Goal: Task Accomplishment & Management: Manage account settings

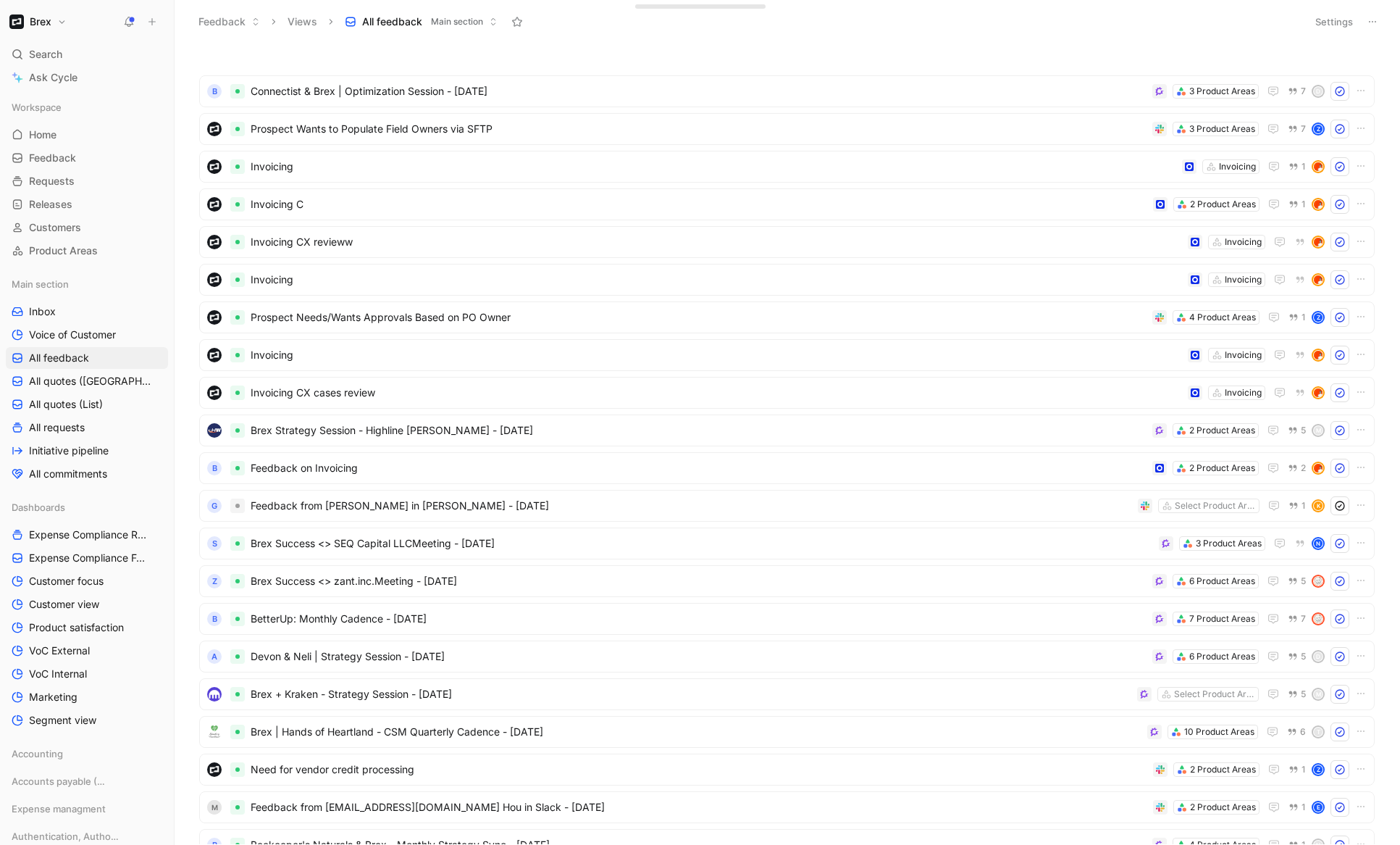
click at [55, 29] on button "Brex" at bounding box center [38, 21] width 64 height 21
click at [59, 141] on div "Workspace settings G then S" at bounding box center [98, 149] width 178 height 23
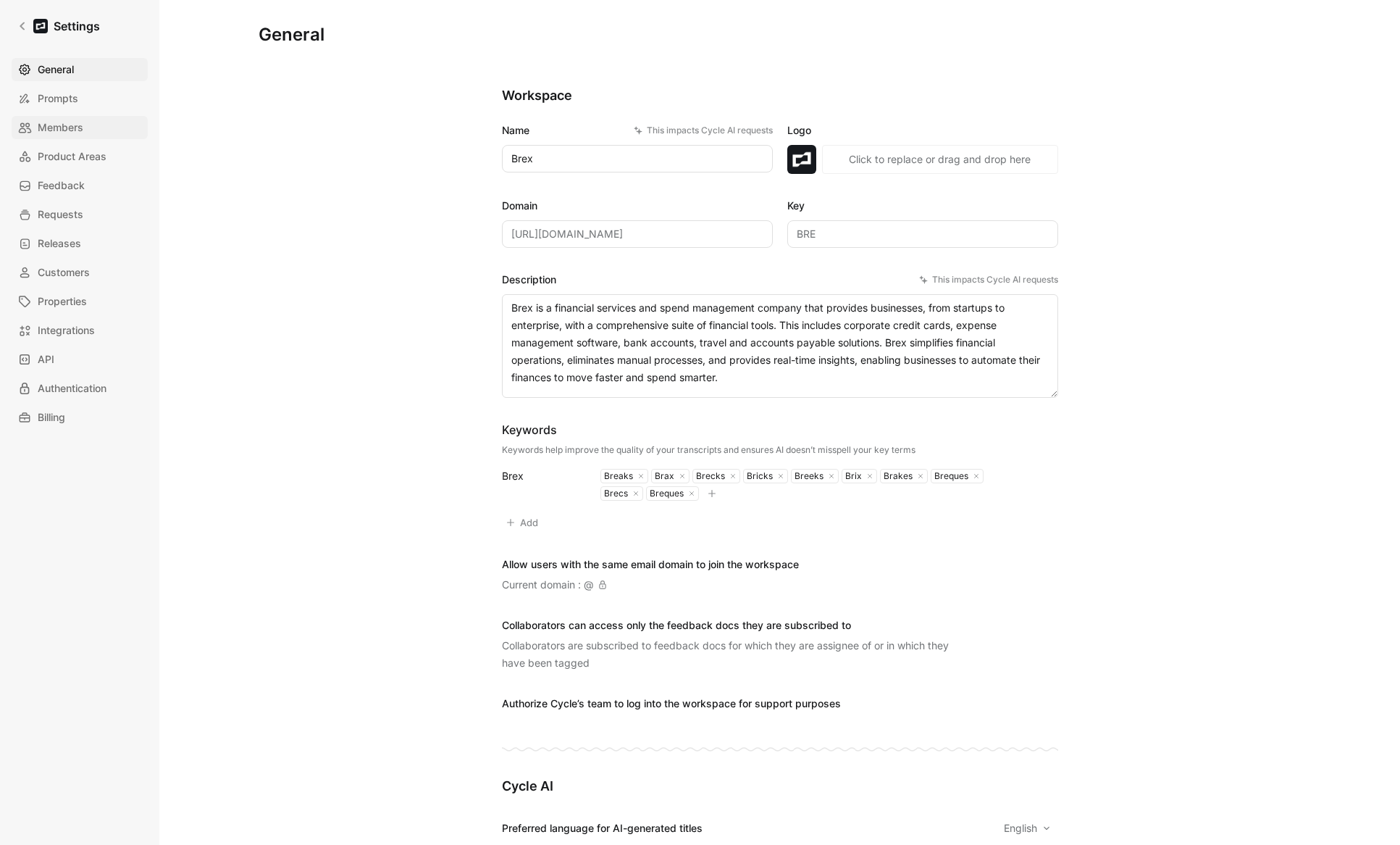
click at [76, 138] on link "Members" at bounding box center [80, 127] width 136 height 23
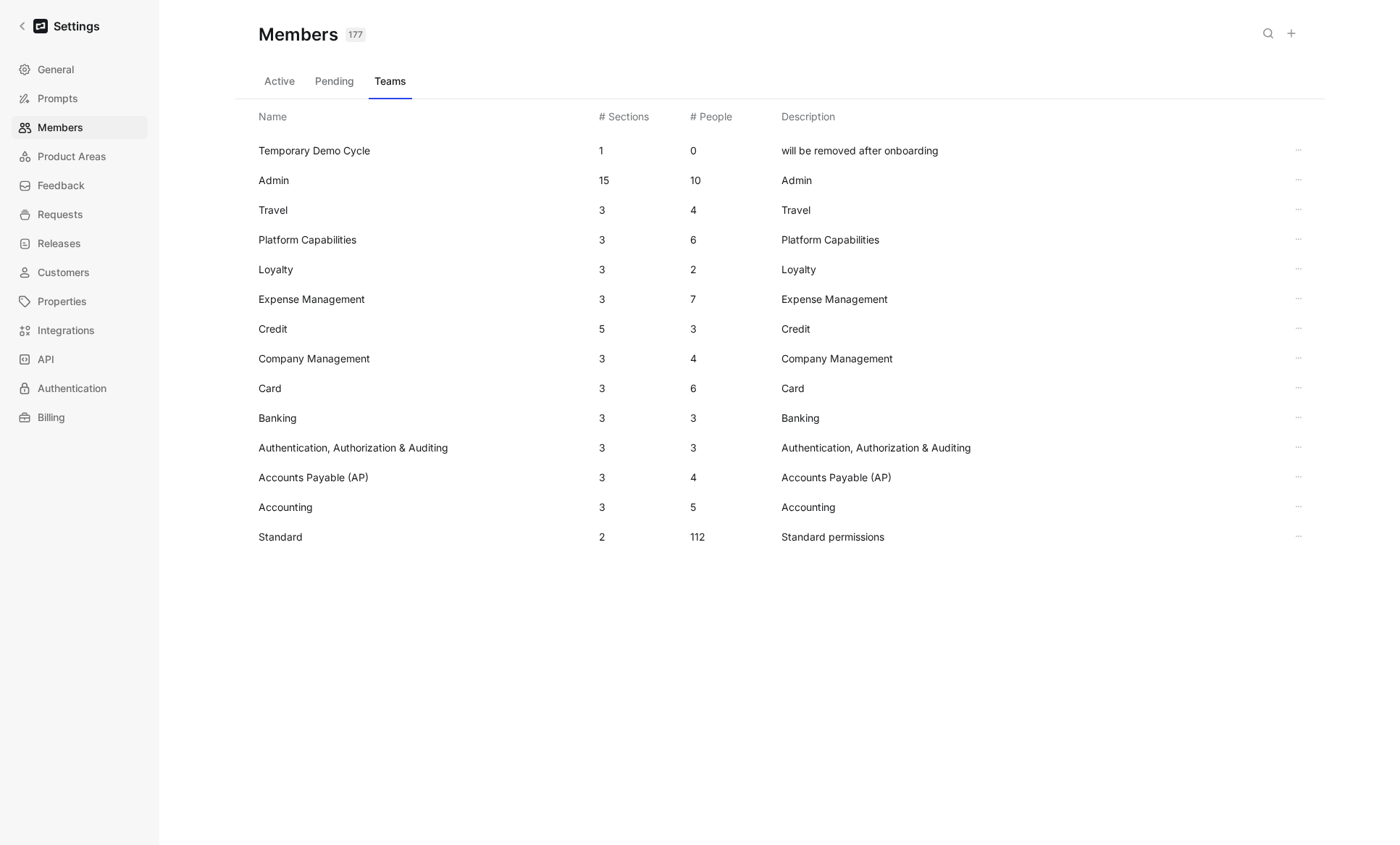
click at [864, 32] on use at bounding box center [1292, 33] width 7 height 7
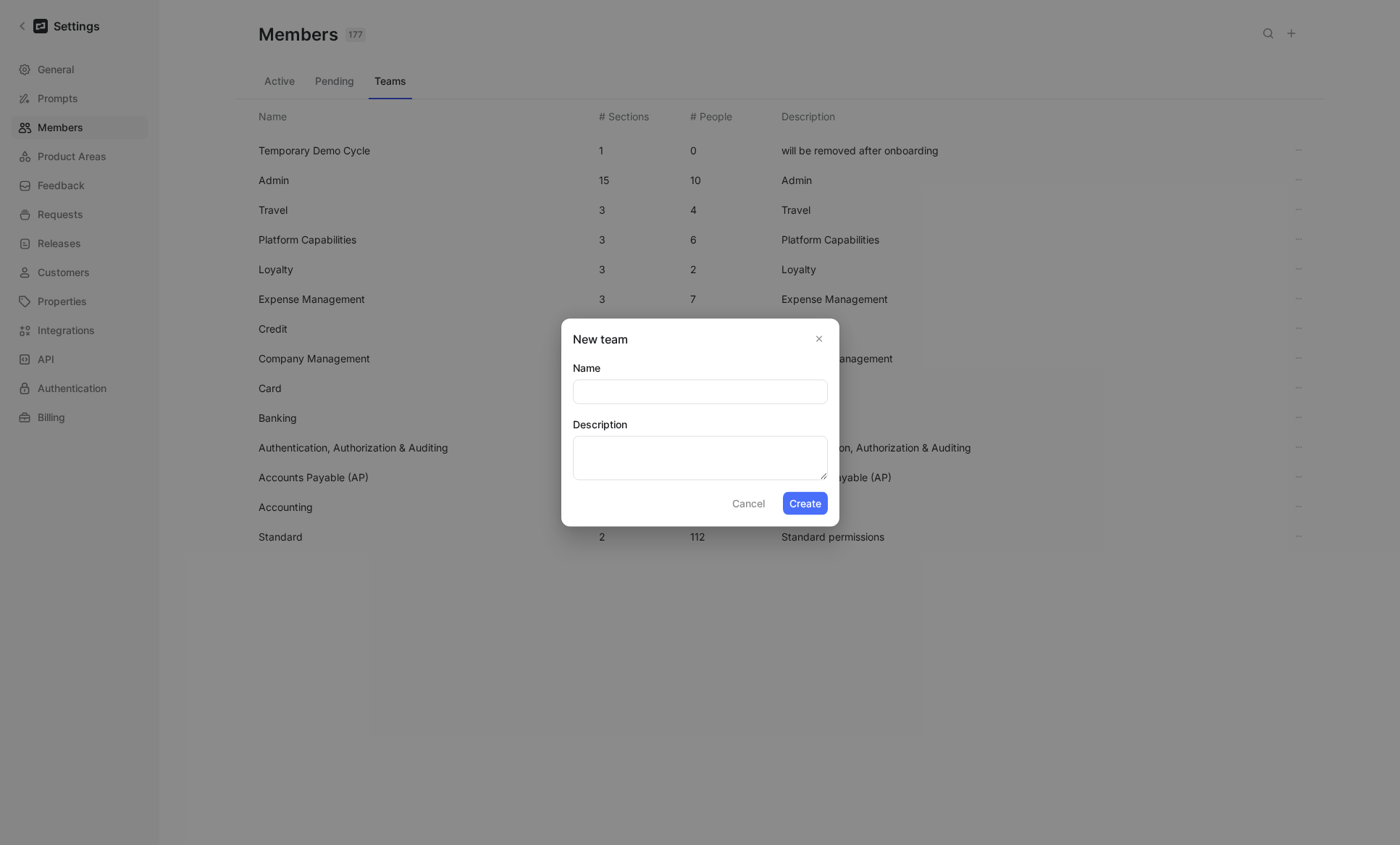
click at [758, 492] on button "Cancel" at bounding box center [748, 503] width 46 height 23
click at [742, 511] on div "Accounting 3 5 Accounting" at bounding box center [780, 506] width 1066 height 30
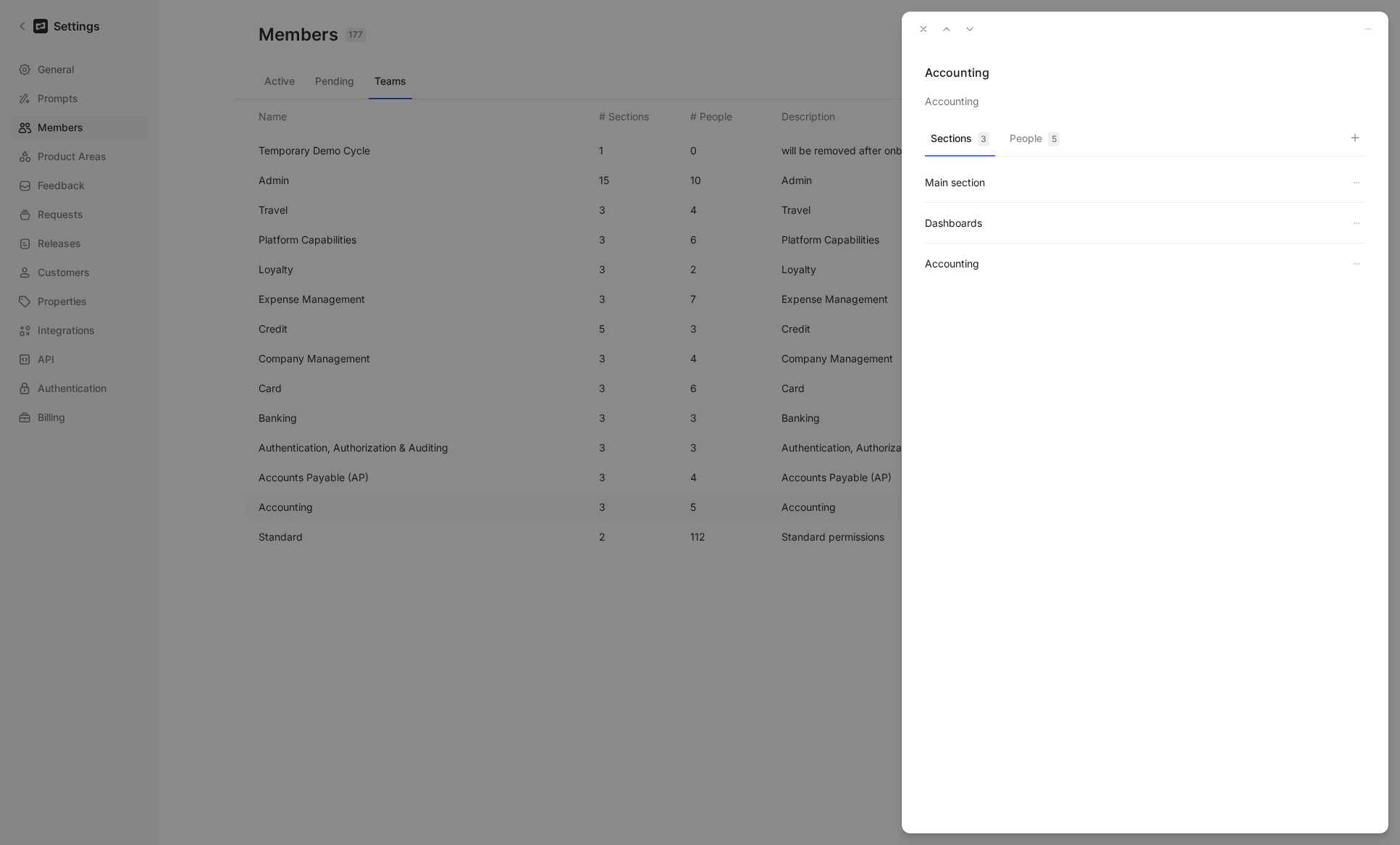
drag, startPoint x: 923, startPoint y: 26, endPoint x: 351, endPoint y: 38, distance: 572.1
click at [864, 26] on icon "button" at bounding box center [923, 29] width 10 height 10
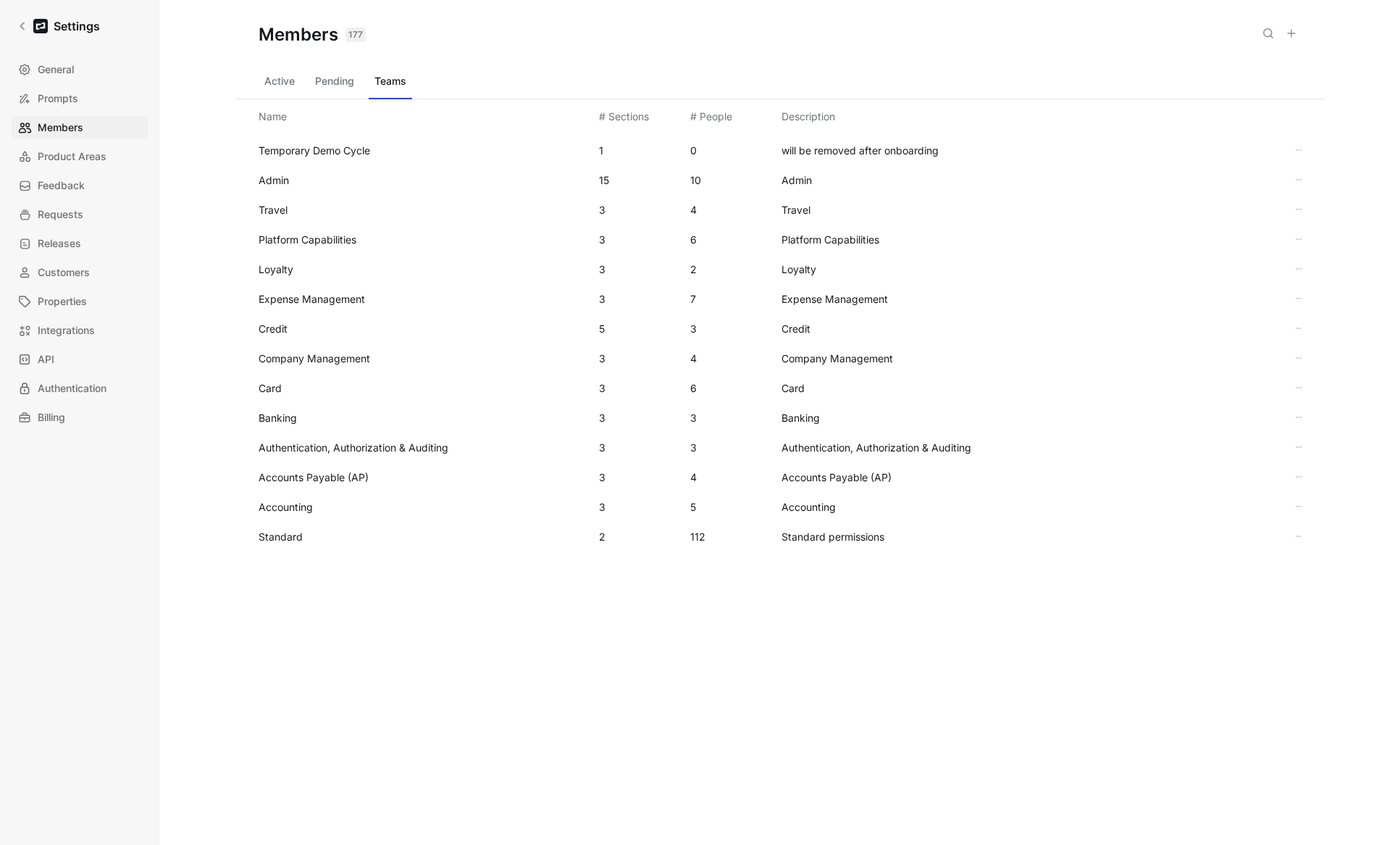
click at [279, 74] on button "Active" at bounding box center [279, 81] width 42 height 23
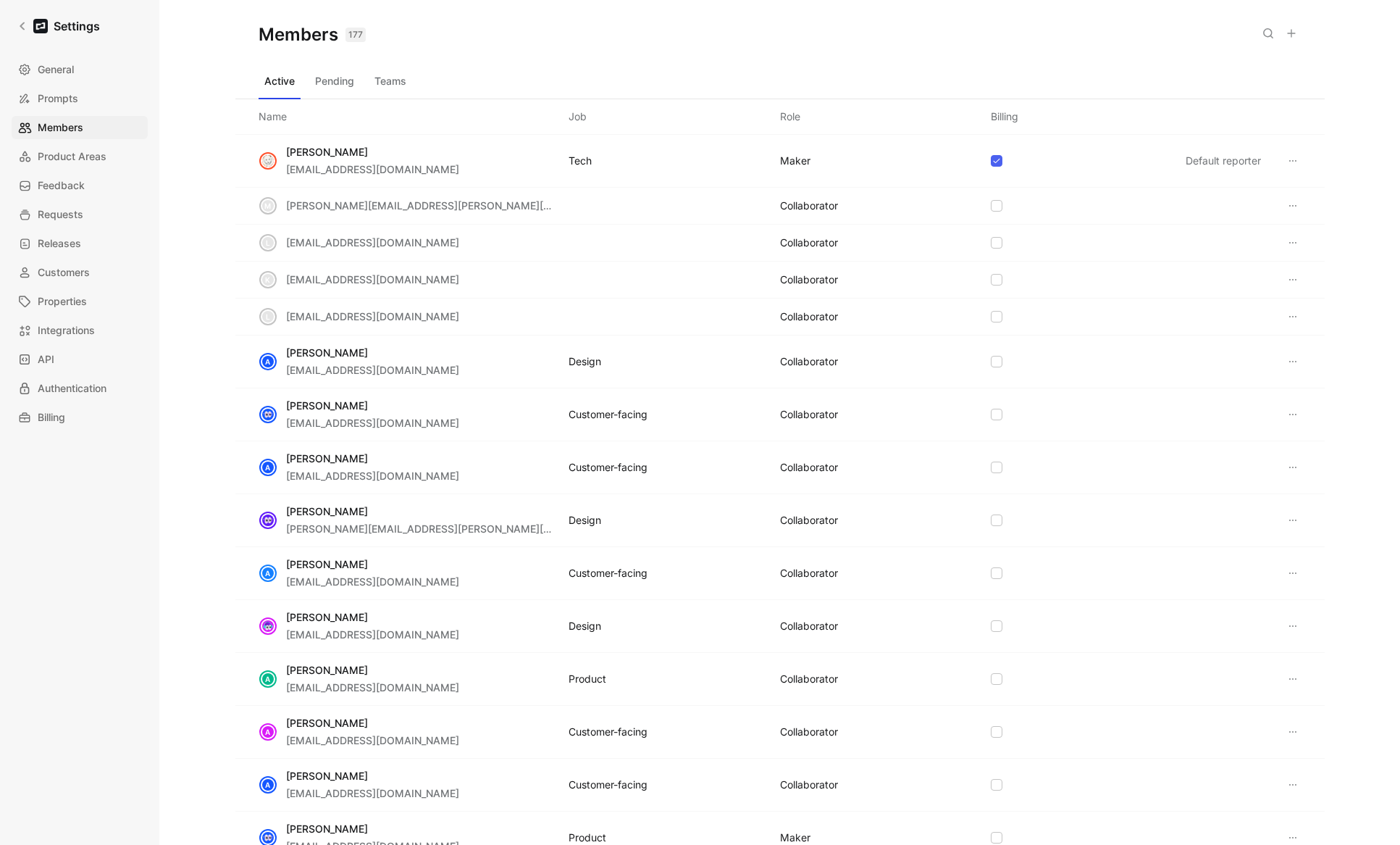
scroll to position [3, 0]
click at [864, 42] on button at bounding box center [1291, 33] width 21 height 21
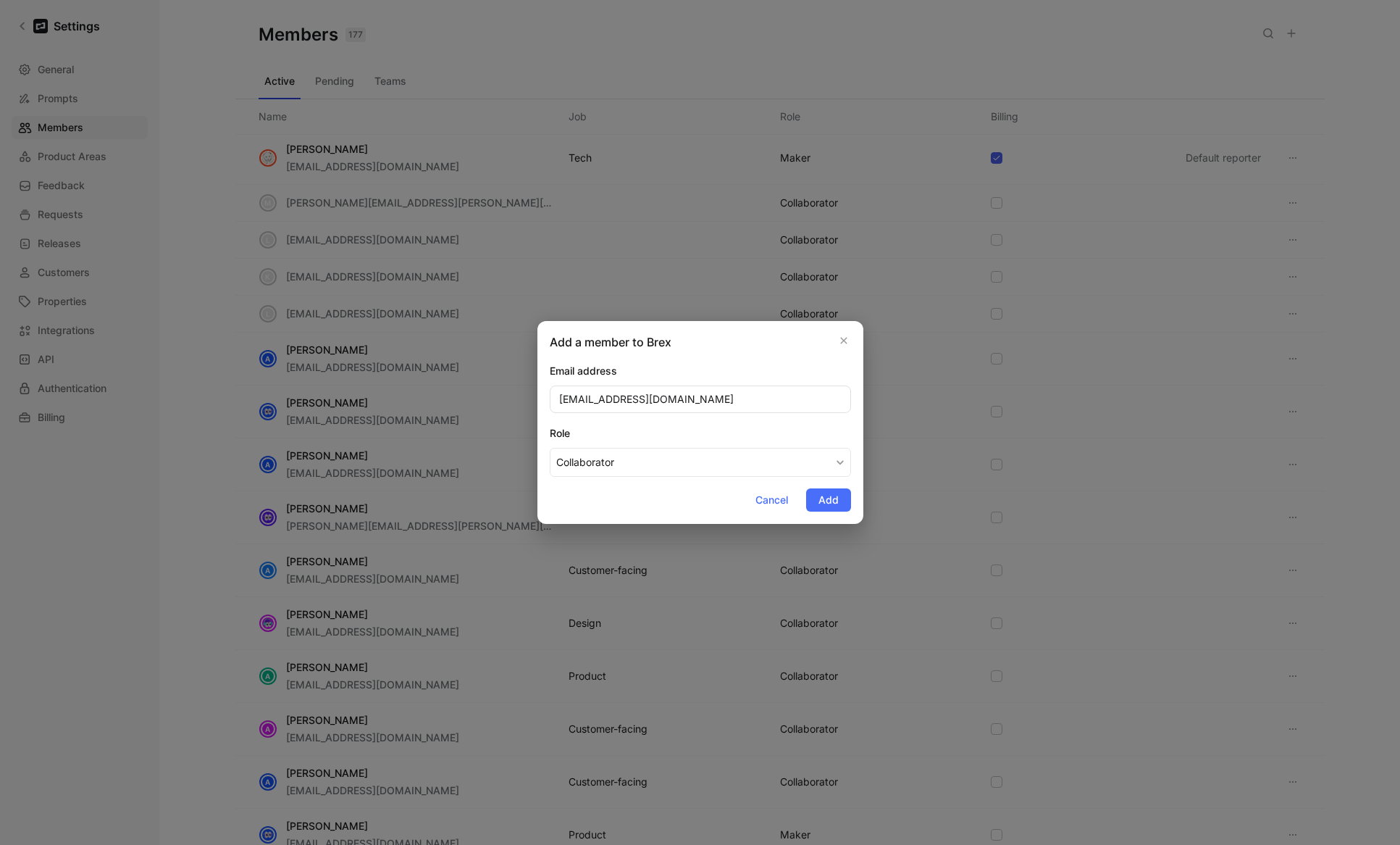
type input "[EMAIL_ADDRESS][DOMAIN_NAME]"
click at [659, 430] on div "Role" at bounding box center [700, 432] width 302 height 17
click at [659, 448] on button "Collaborator" at bounding box center [700, 462] width 302 height 29
click at [603, 521] on span "Collaborator" at bounding box center [585, 517] width 58 height 13
click at [837, 503] on span "Add" at bounding box center [828, 499] width 21 height 17
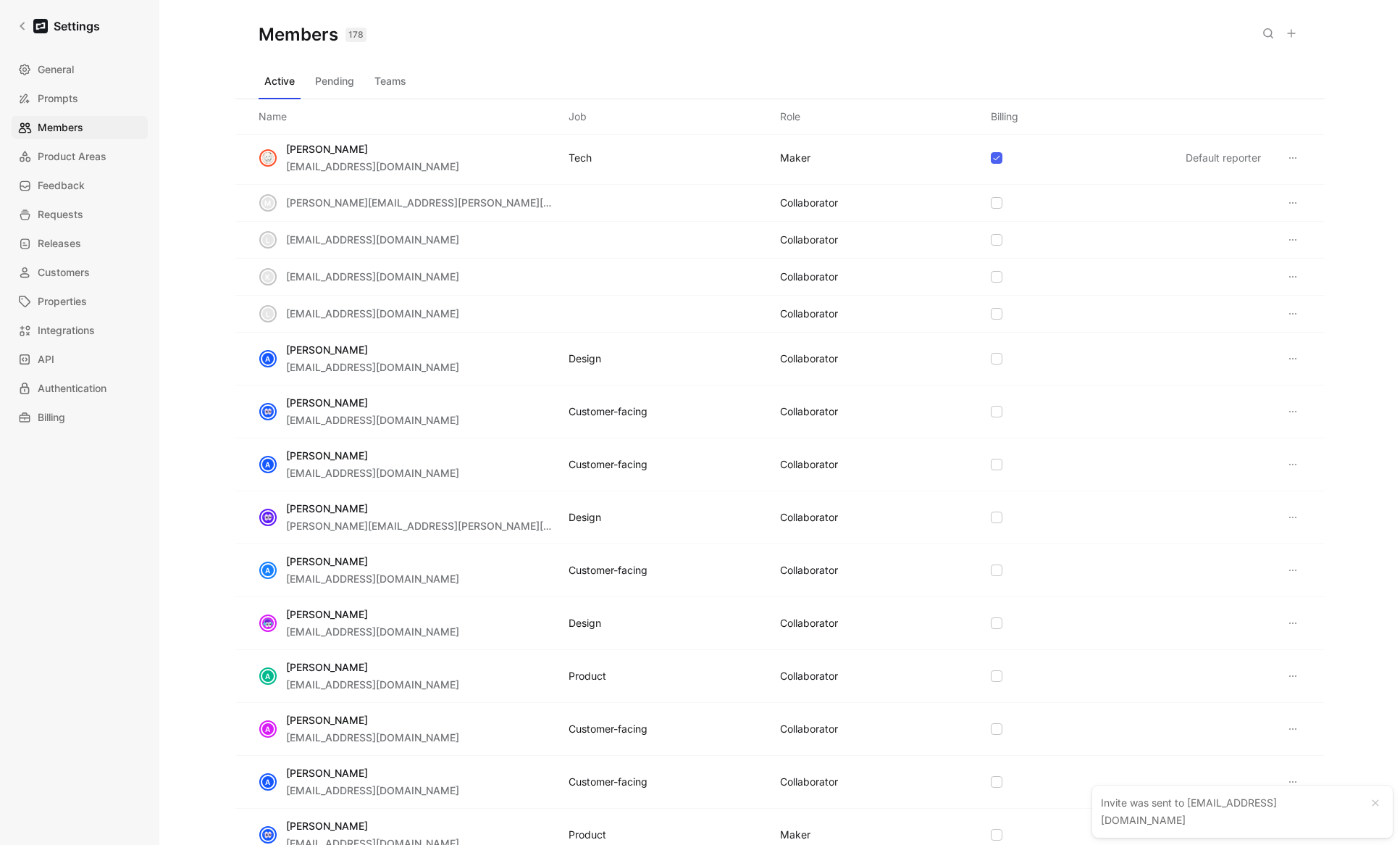
click at [400, 78] on button "Teams" at bounding box center [390, 81] width 44 height 23
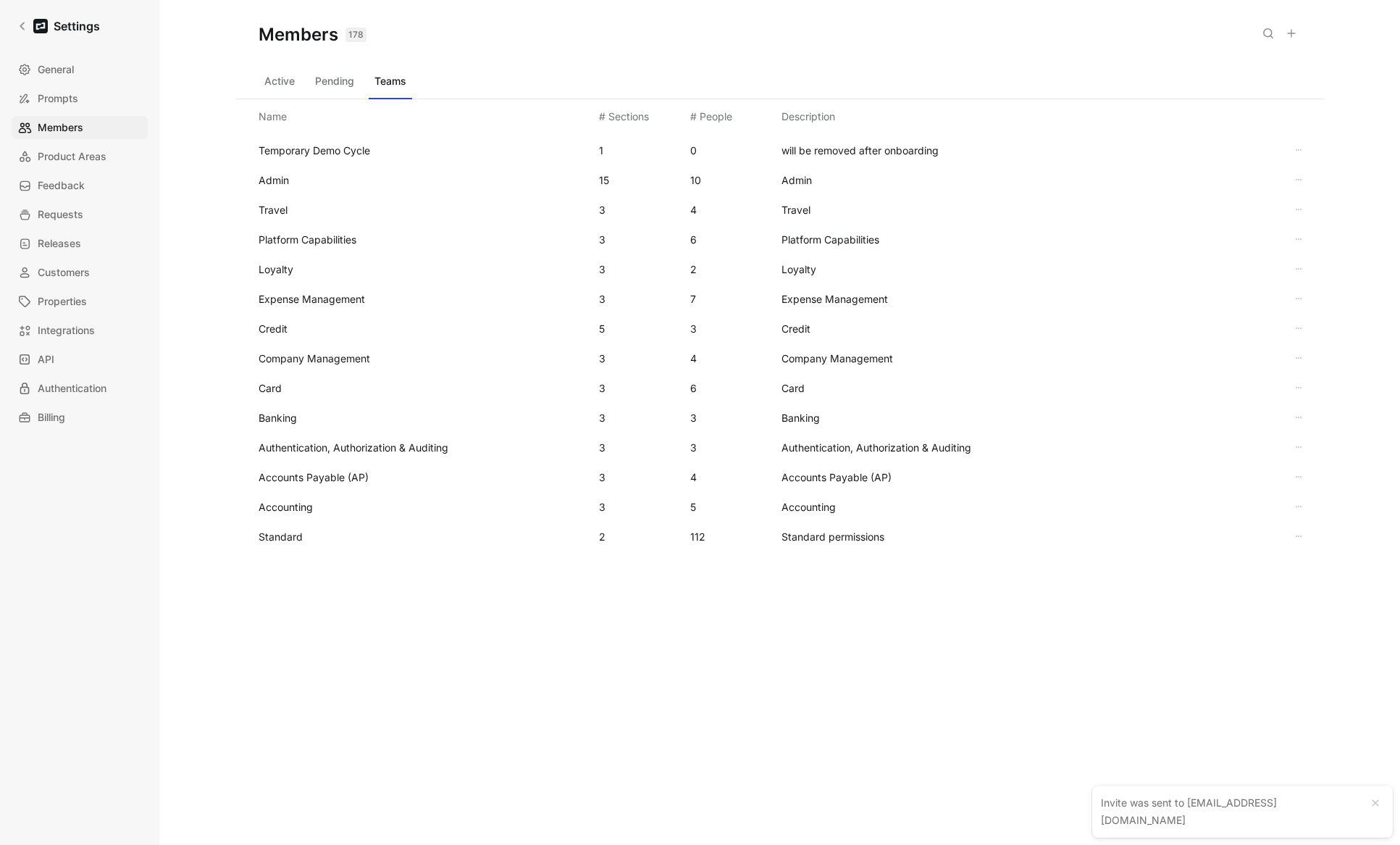
click at [297, 537] on span "Standard" at bounding box center [280, 536] width 44 height 13
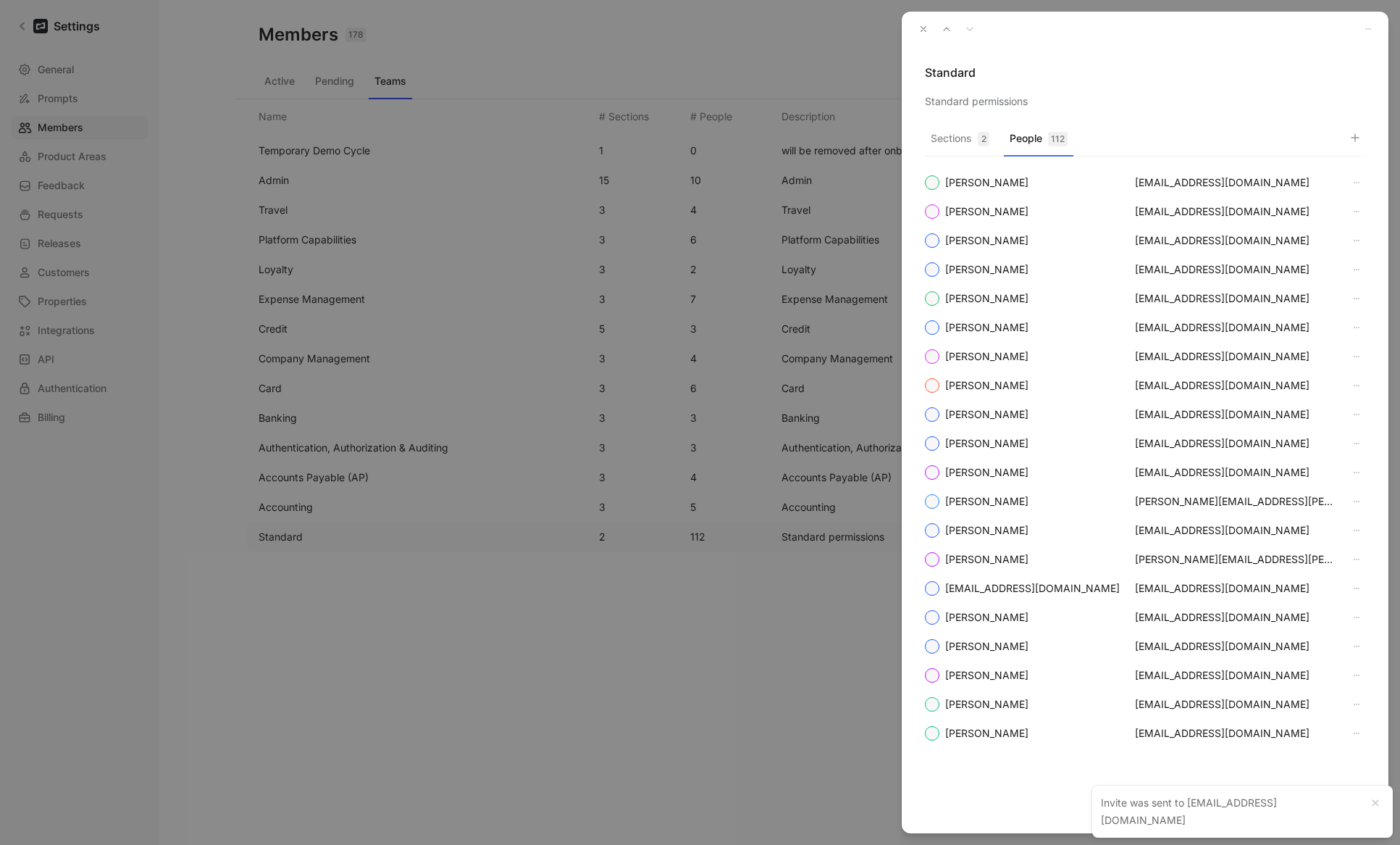
click at [864, 149] on button "People 112" at bounding box center [1039, 142] width 70 height 29
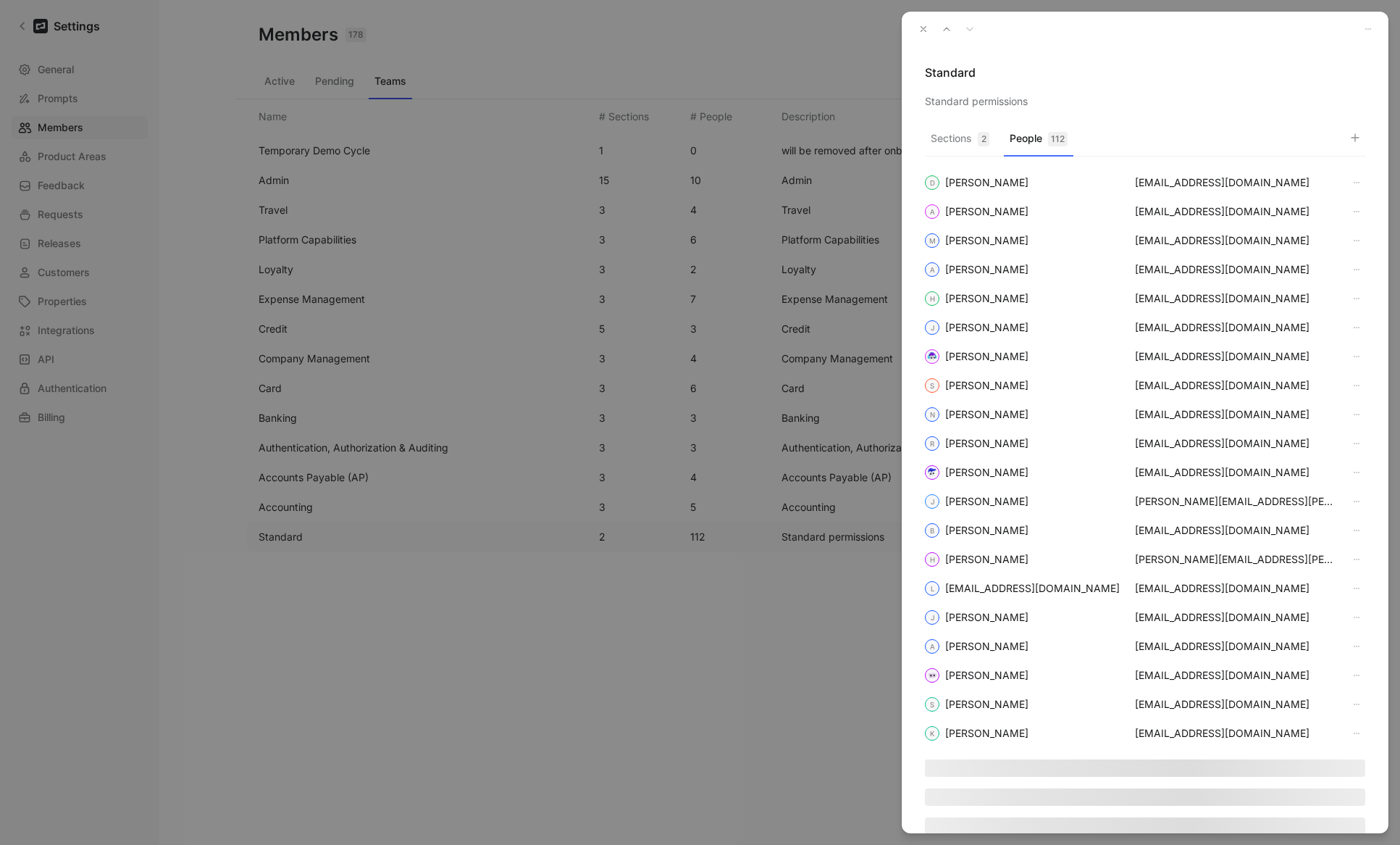
click at [864, 139] on icon "button" at bounding box center [1355, 137] width 12 height 12
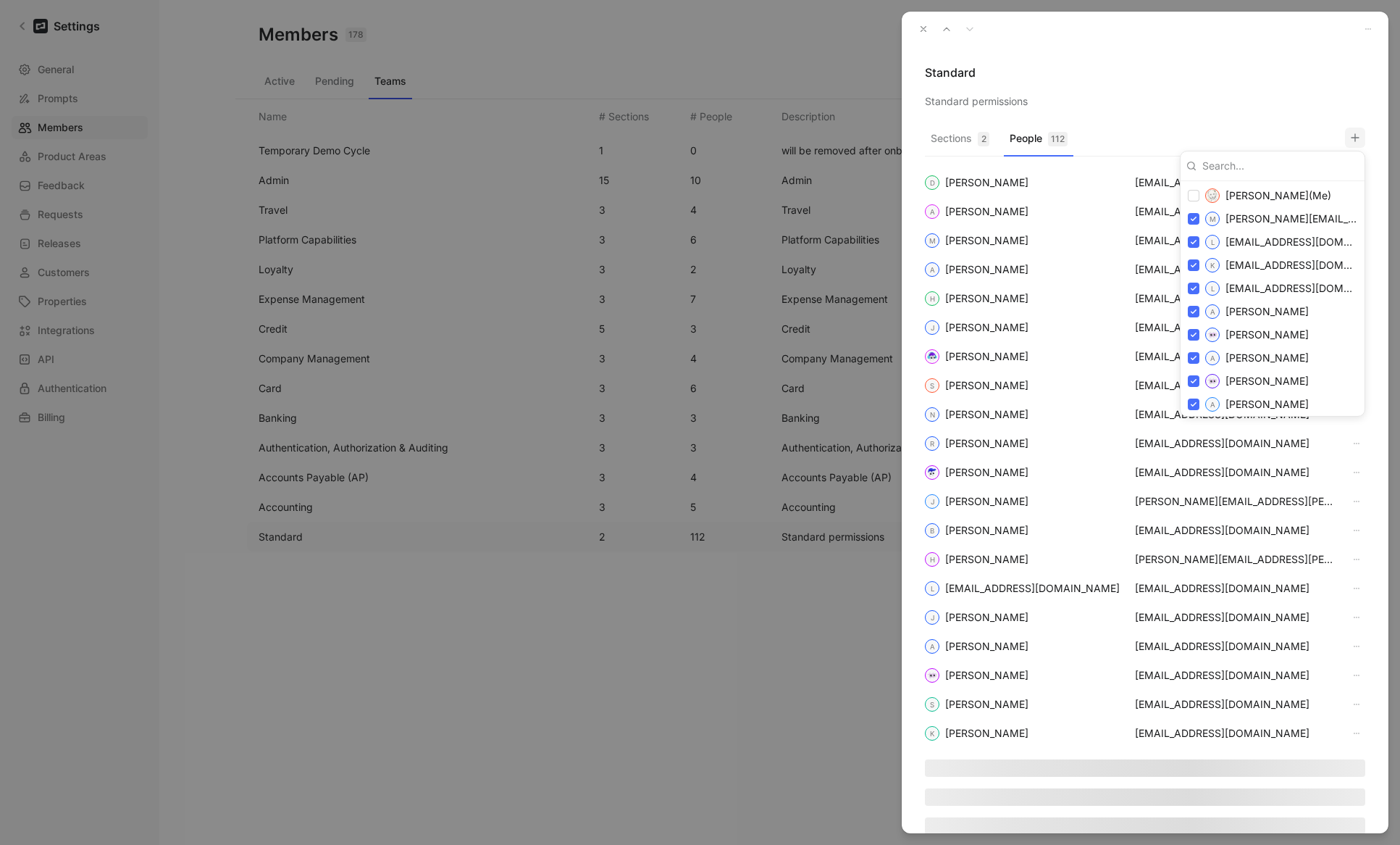
click at [864, 167] on input at bounding box center [1277, 166] width 162 height 23
paste input "[EMAIL_ADDRESS][DOMAIN_NAME]"
type input "[EMAIL_ADDRESS][DOMAIN_NAME]"
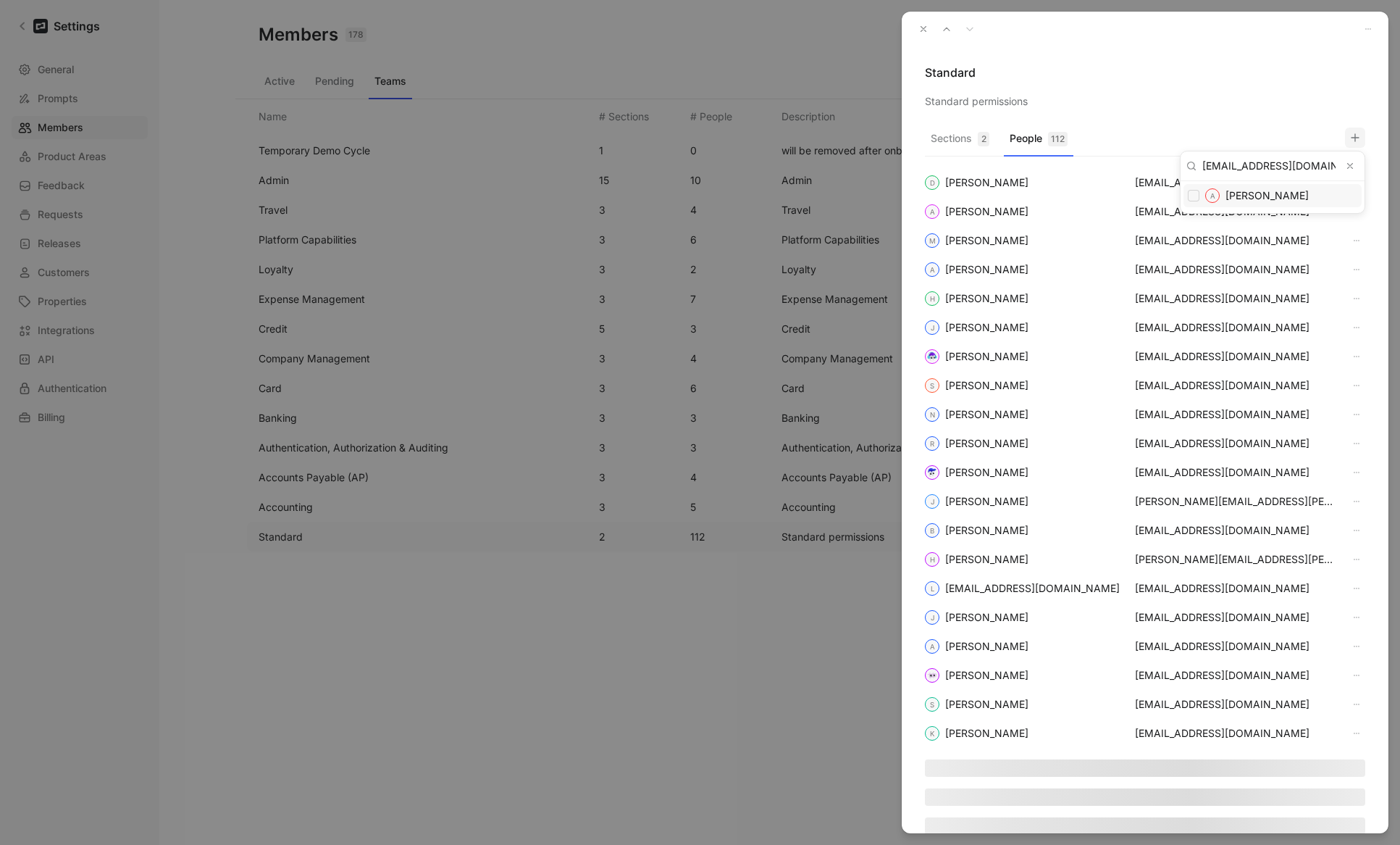
click at [864, 200] on input "checkbox" at bounding box center [1193, 195] width 12 height 12
checkbox input "false"
click at [864, 81] on div at bounding box center [700, 422] width 1400 height 845
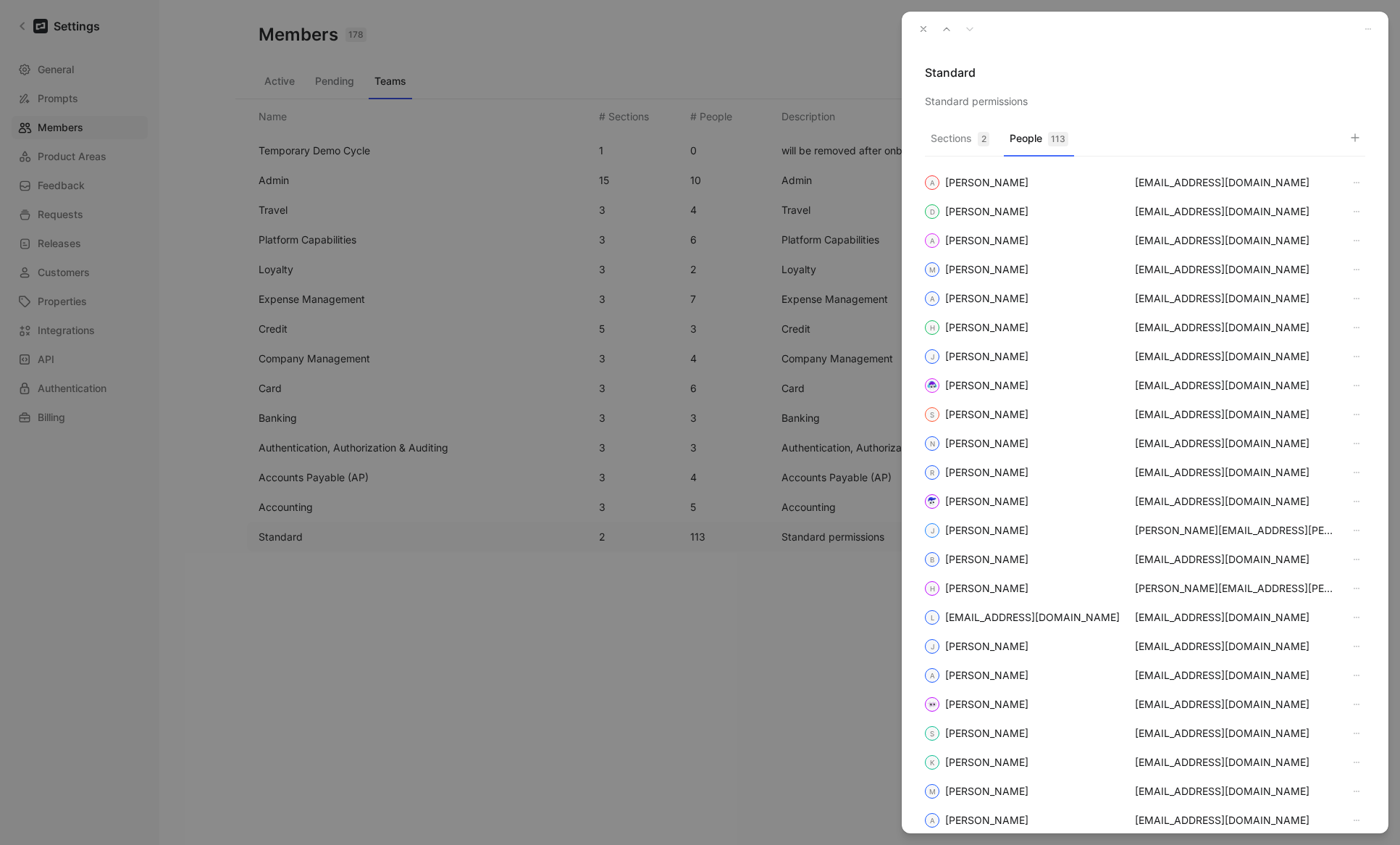
click at [864, 28] on icon "button" at bounding box center [923, 29] width 10 height 10
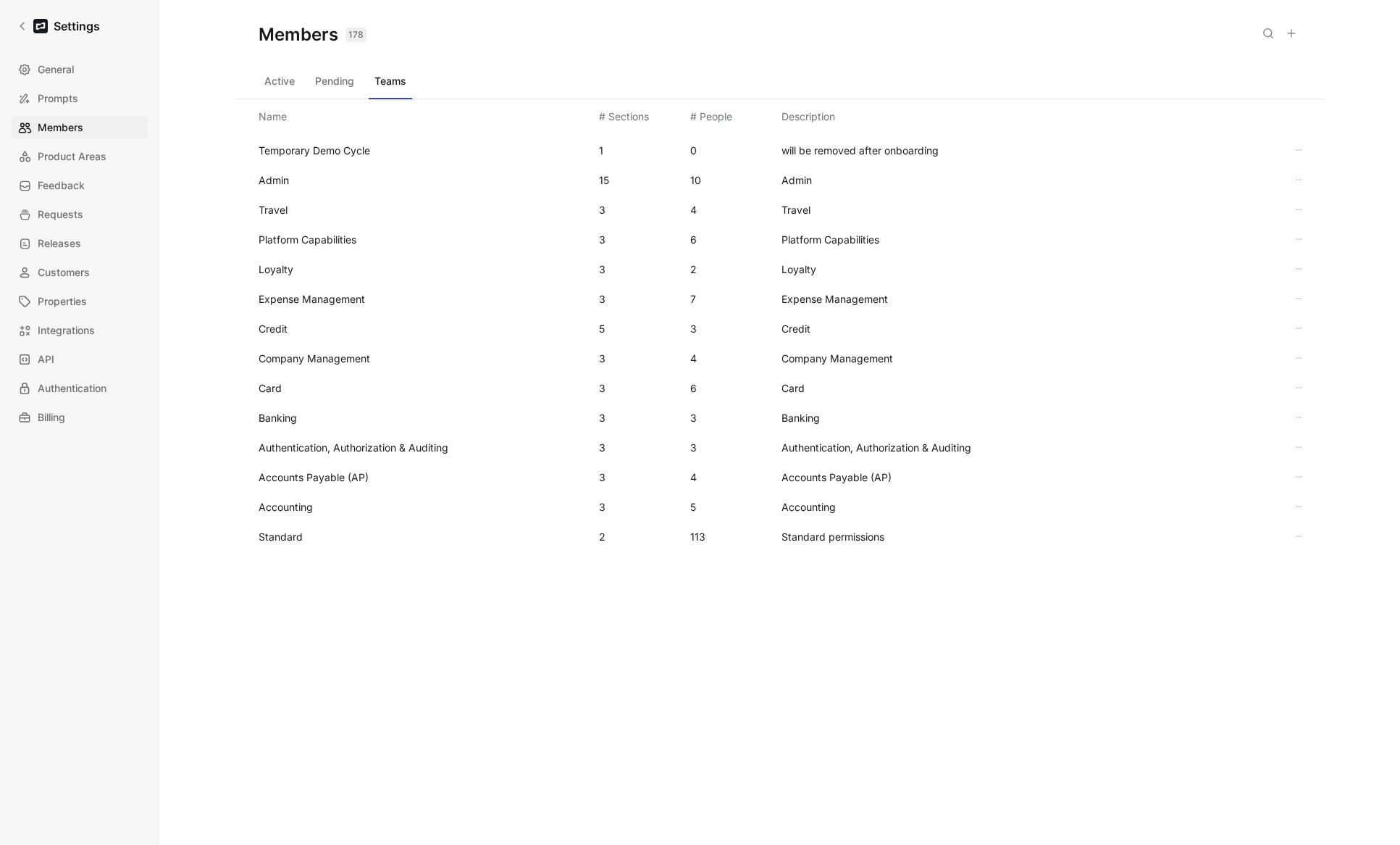
click at [279, 81] on button "Active" at bounding box center [279, 81] width 42 height 23
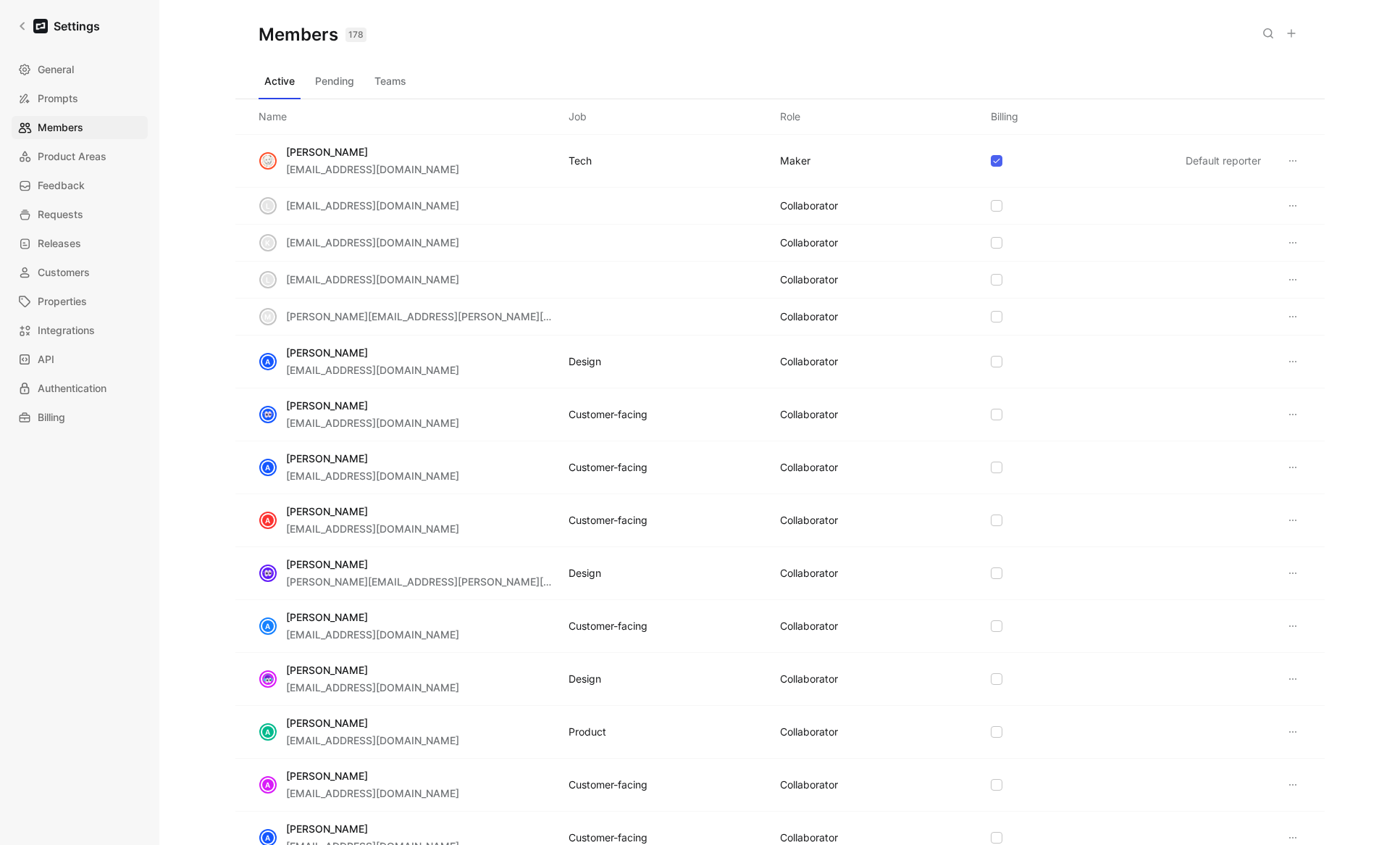
click at [864, 35] on button at bounding box center [1291, 33] width 21 height 21
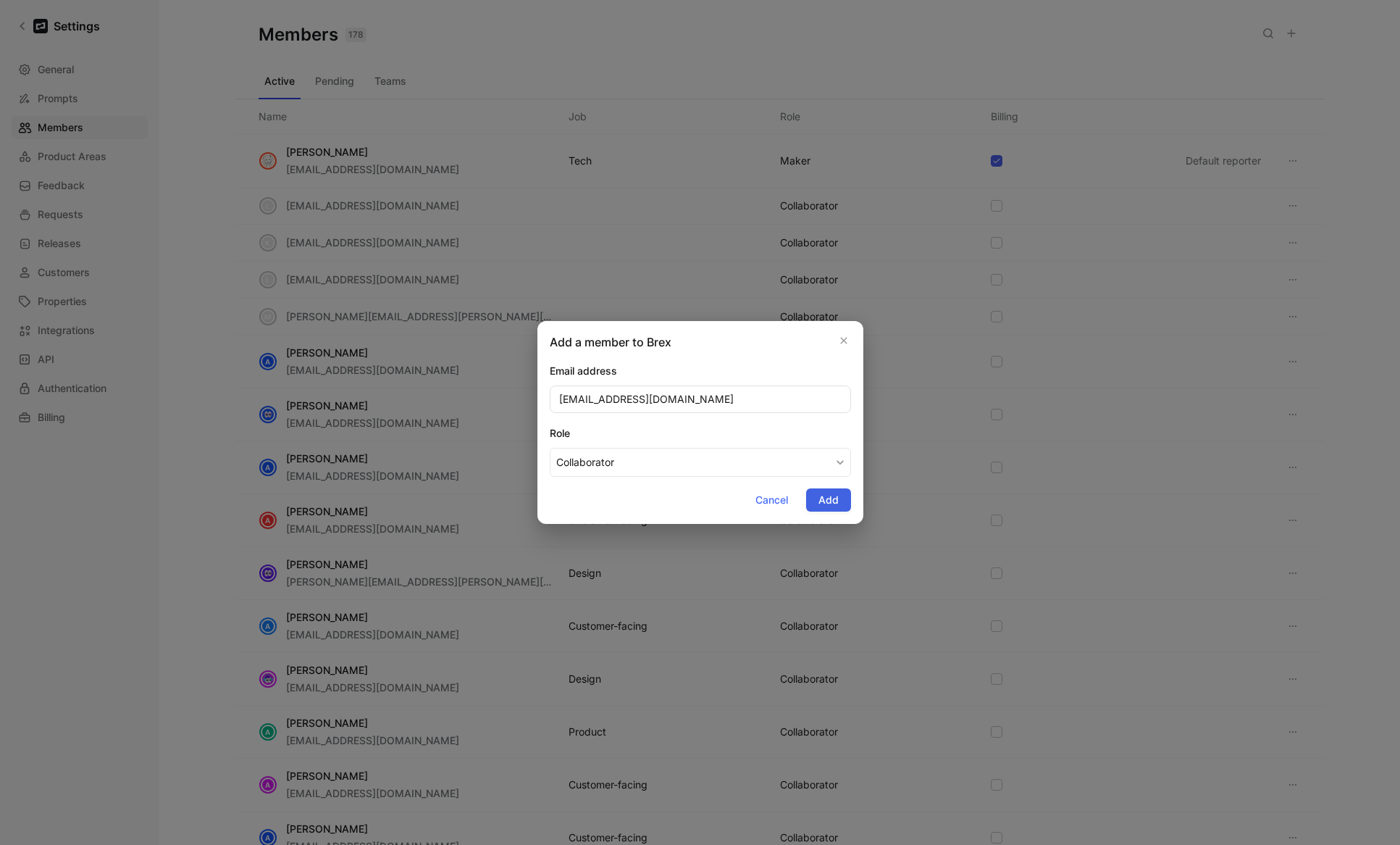
type input "[EMAIL_ADDRESS][DOMAIN_NAME]"
click at [836, 501] on span "Add" at bounding box center [828, 499] width 21 height 17
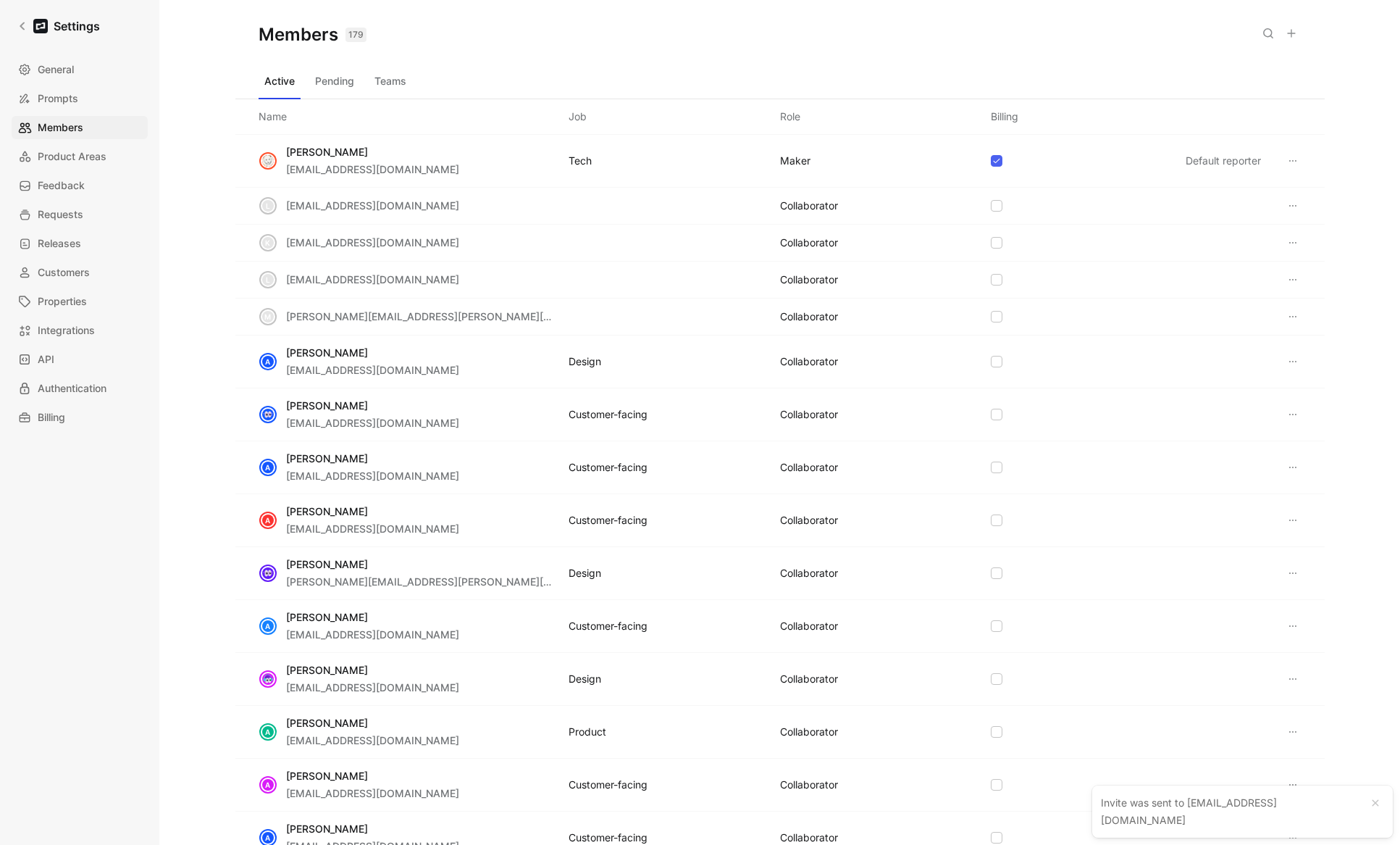
click at [394, 85] on button "Teams" at bounding box center [390, 81] width 44 height 23
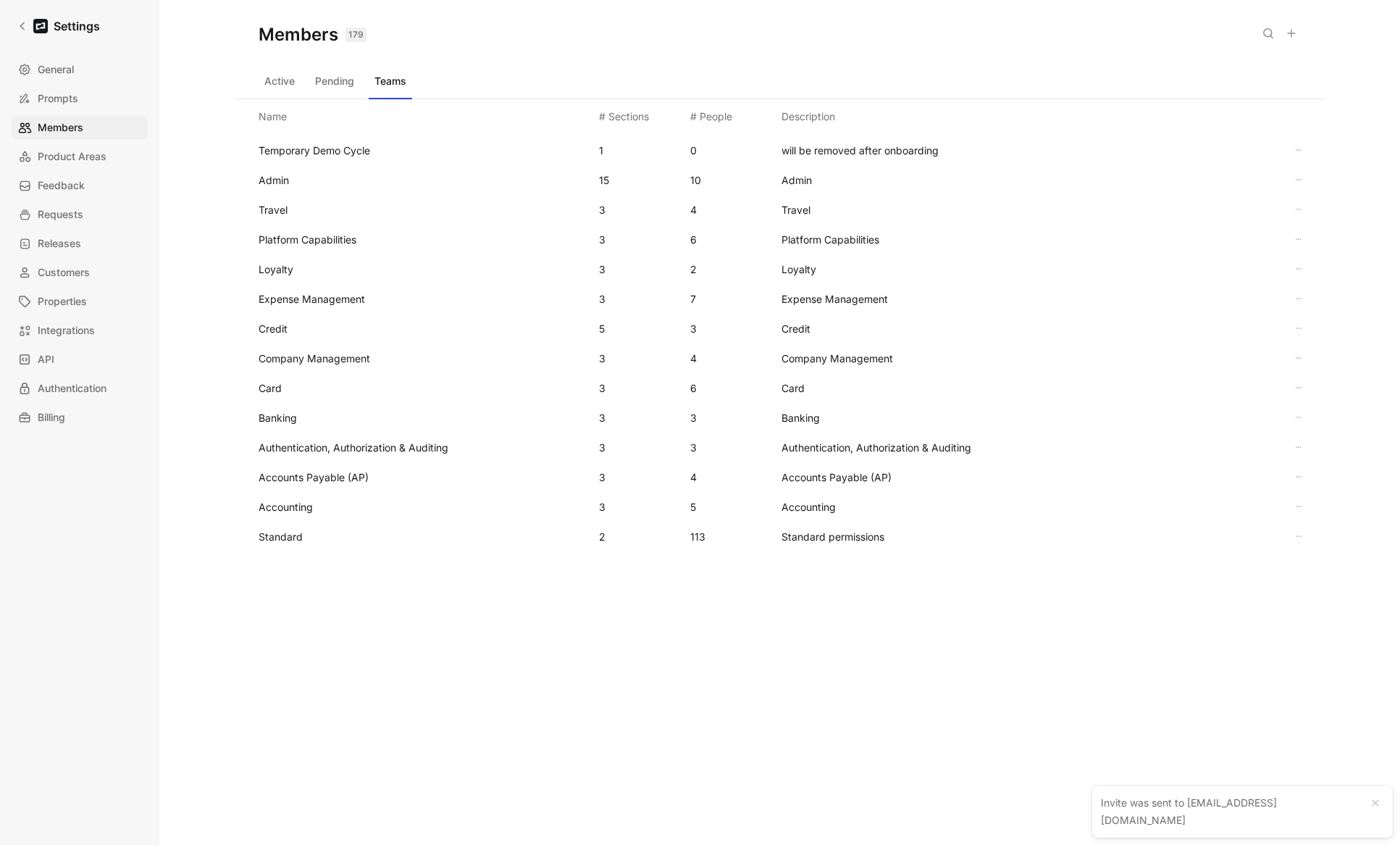
click at [298, 526] on div "Standard 2 113 Standard permissions" at bounding box center [780, 536] width 1066 height 30
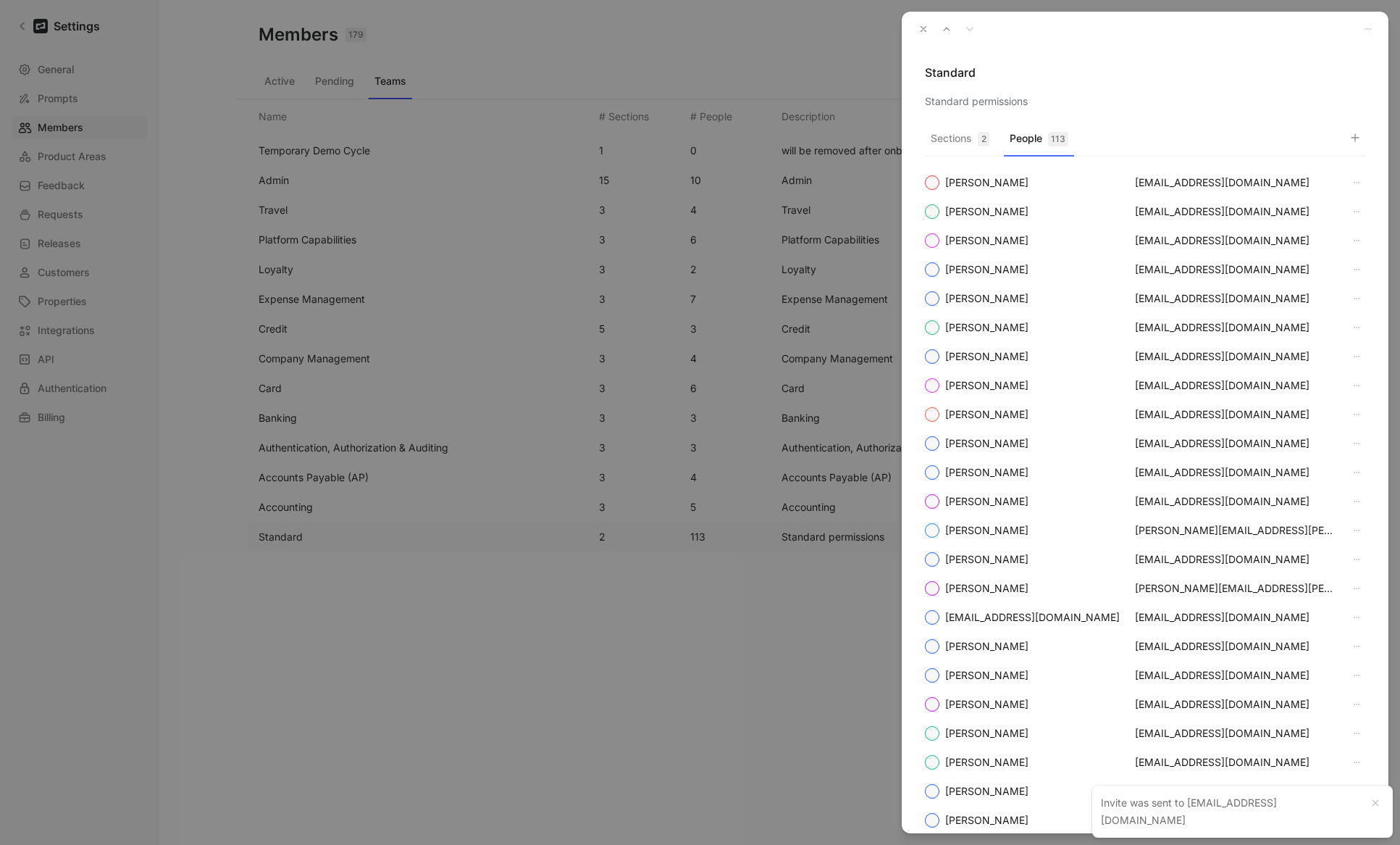
click at [864, 143] on button "People 113" at bounding box center [1039, 142] width 70 height 29
click at [864, 140] on icon "button" at bounding box center [1355, 137] width 12 height 12
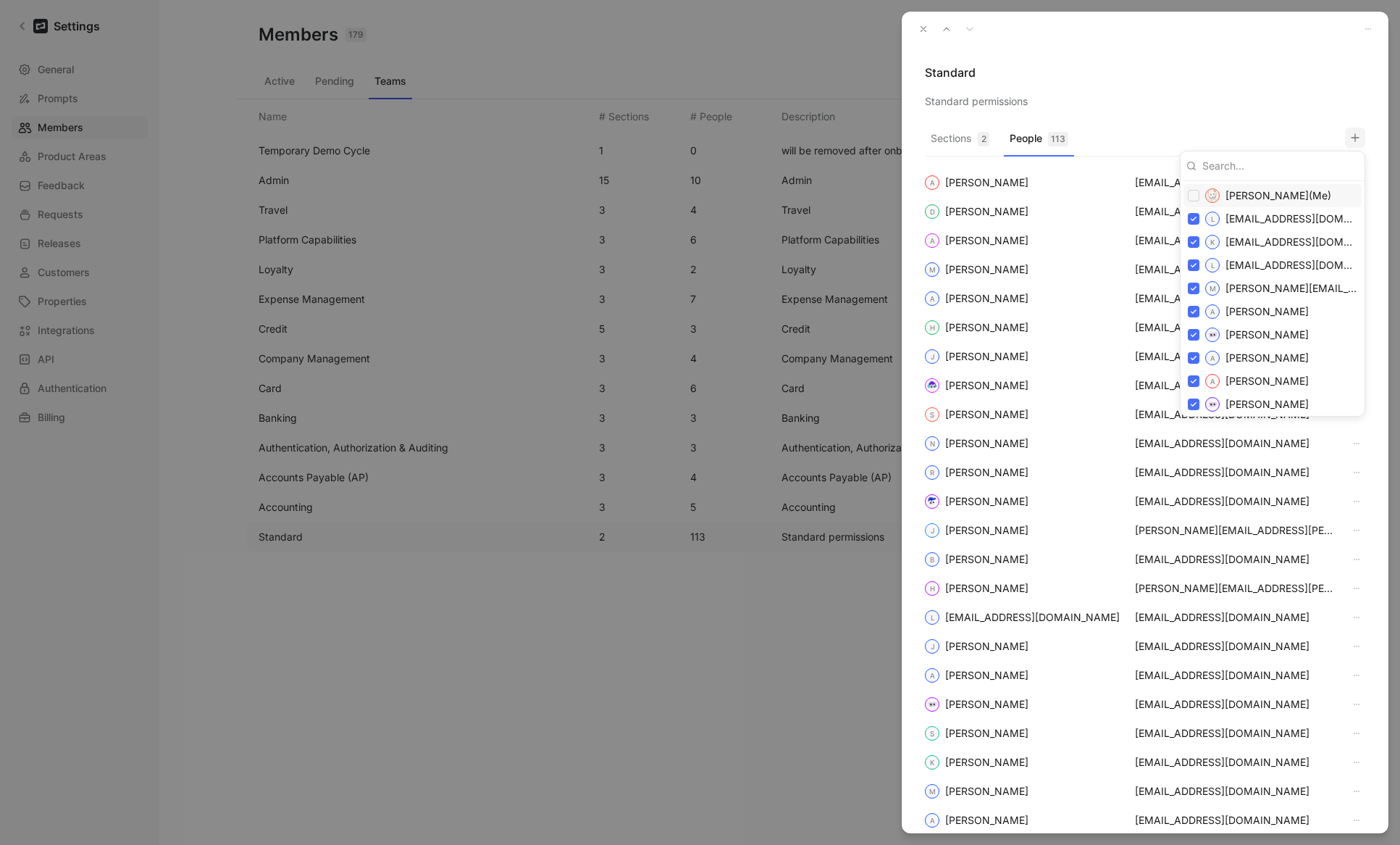
click at [864, 166] on input at bounding box center [1277, 166] width 162 height 23
paste input "[EMAIL_ADDRESS][DOMAIN_NAME]"
type input "[EMAIL_ADDRESS][DOMAIN_NAME]"
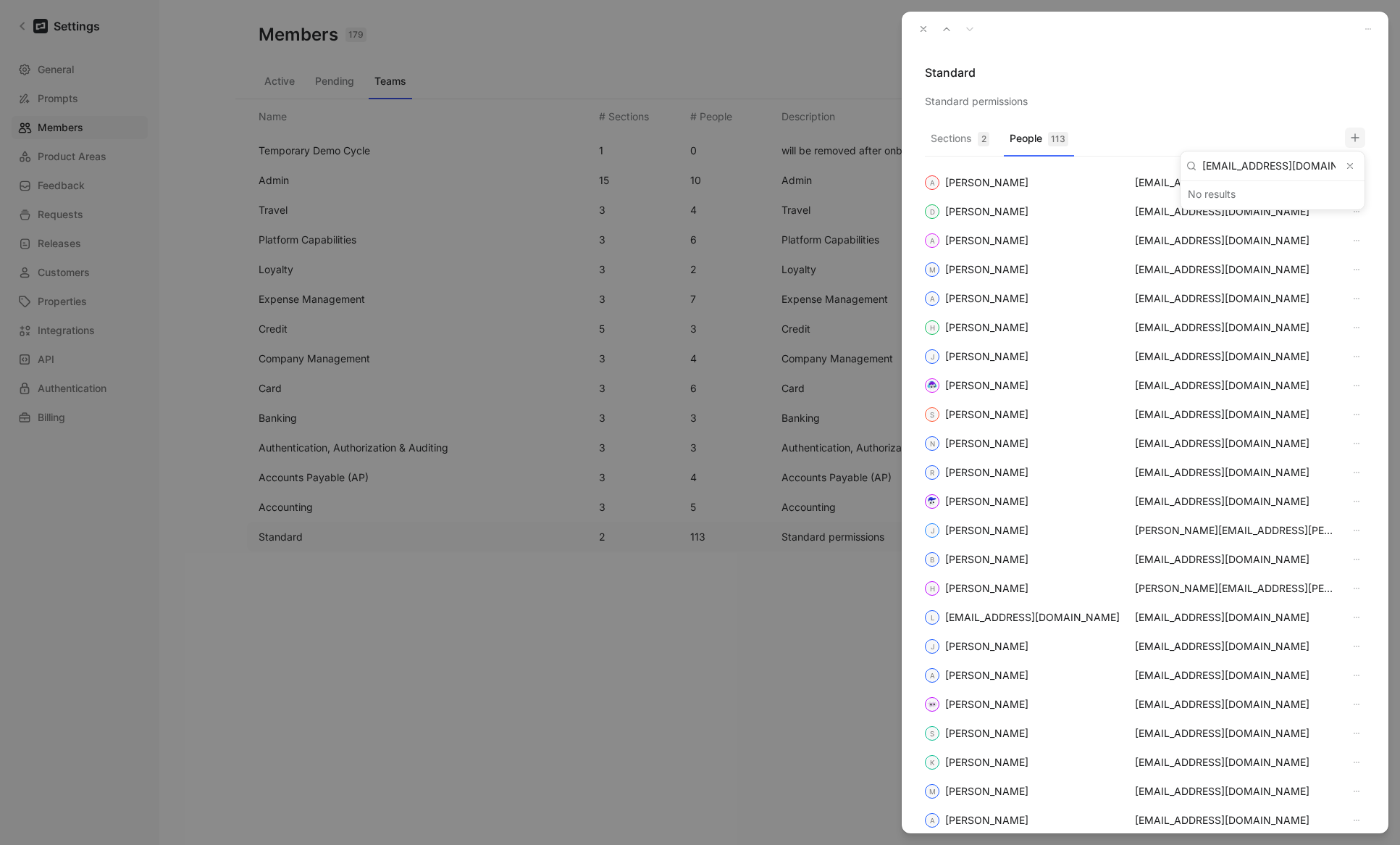
click at [864, 166] on use "Clear input" at bounding box center [1351, 166] width 5 height 5
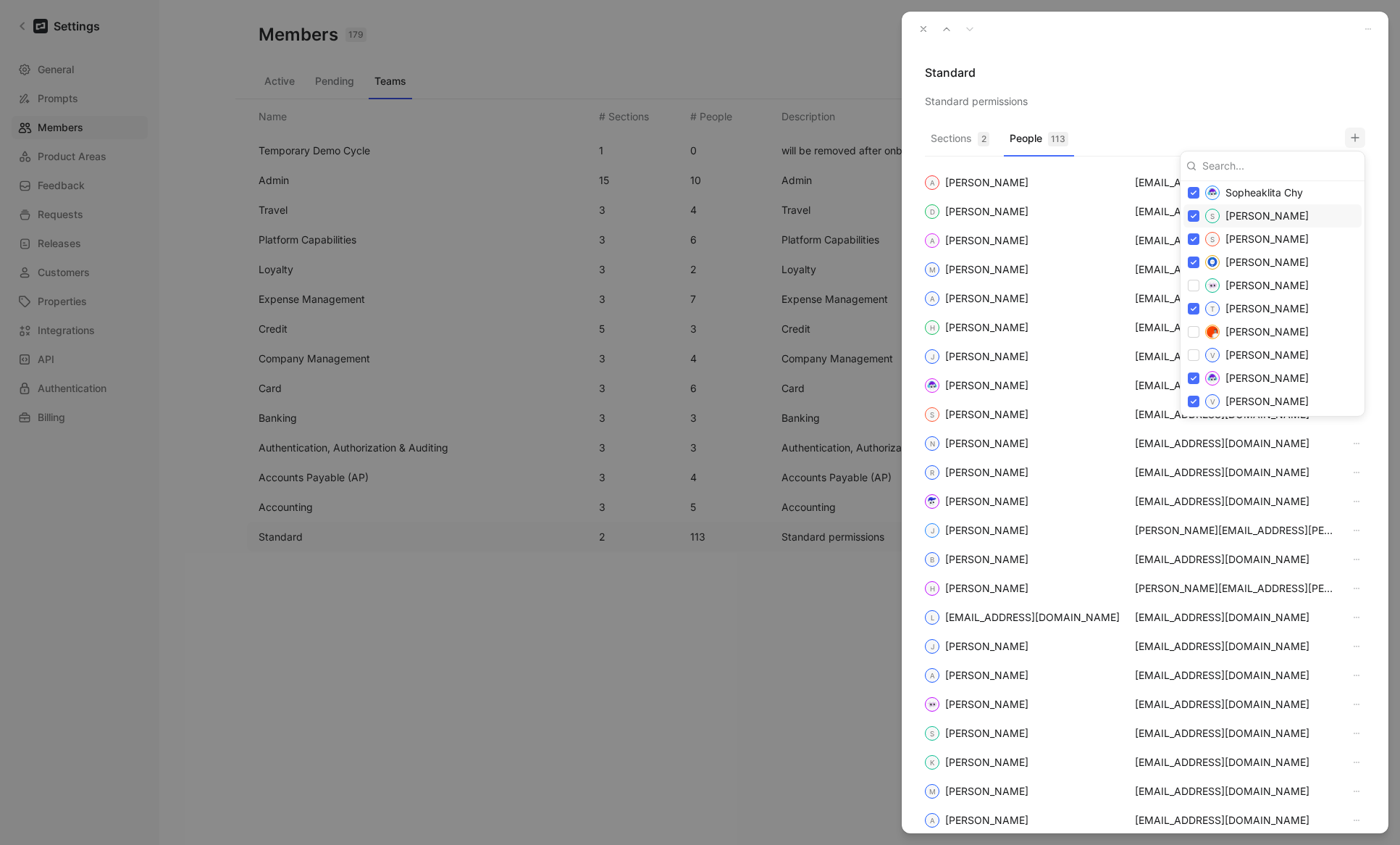
scroll to position [2847, 0]
click at [864, 336] on div "V [PERSON_NAME]" at bounding box center [1272, 338] width 178 height 23
checkbox input "true"
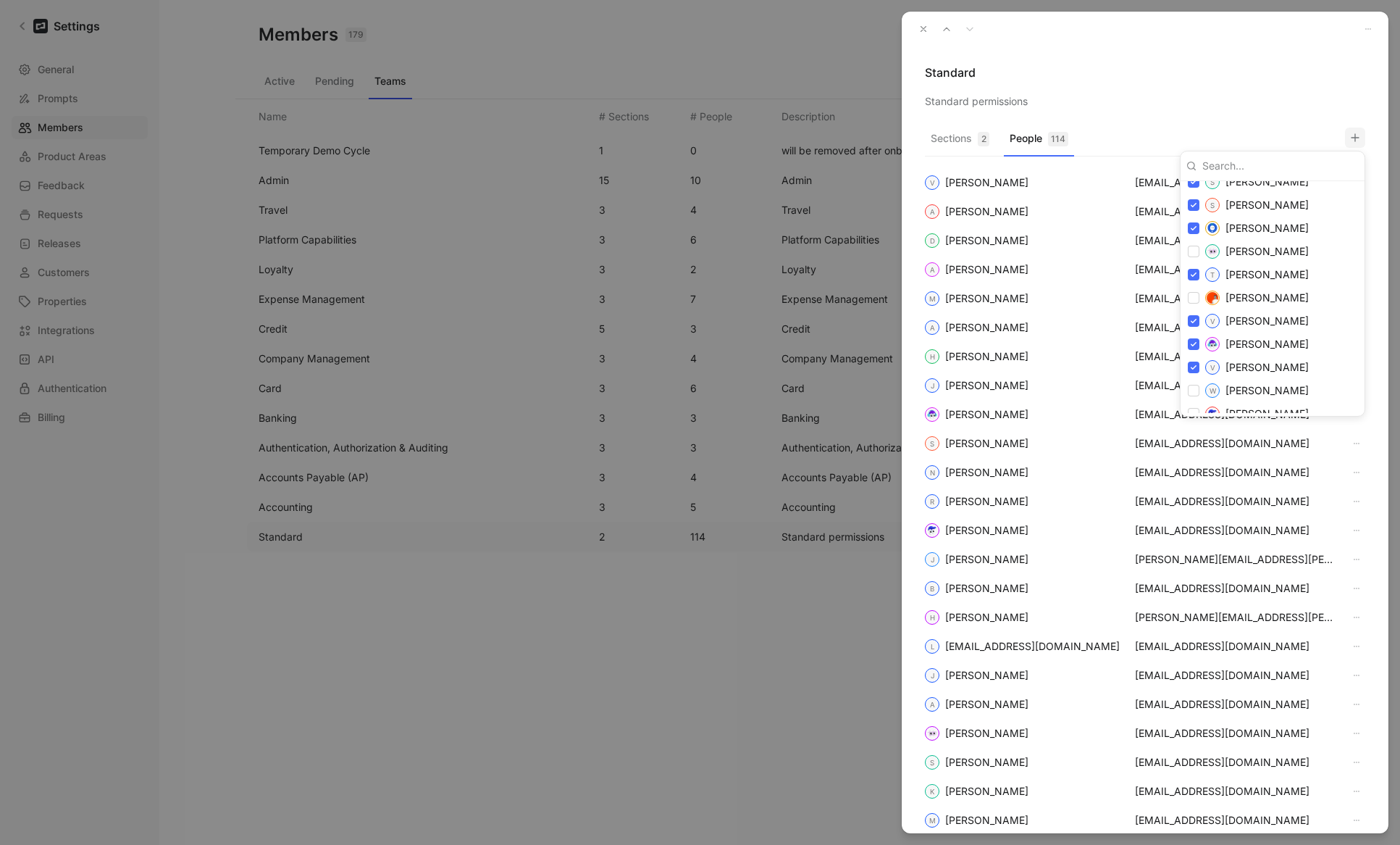
scroll to position [2996, 0]
drag, startPoint x: 1162, startPoint y: 70, endPoint x: 1125, endPoint y: 49, distance: 42.5
click at [864, 69] on div at bounding box center [700, 422] width 1400 height 845
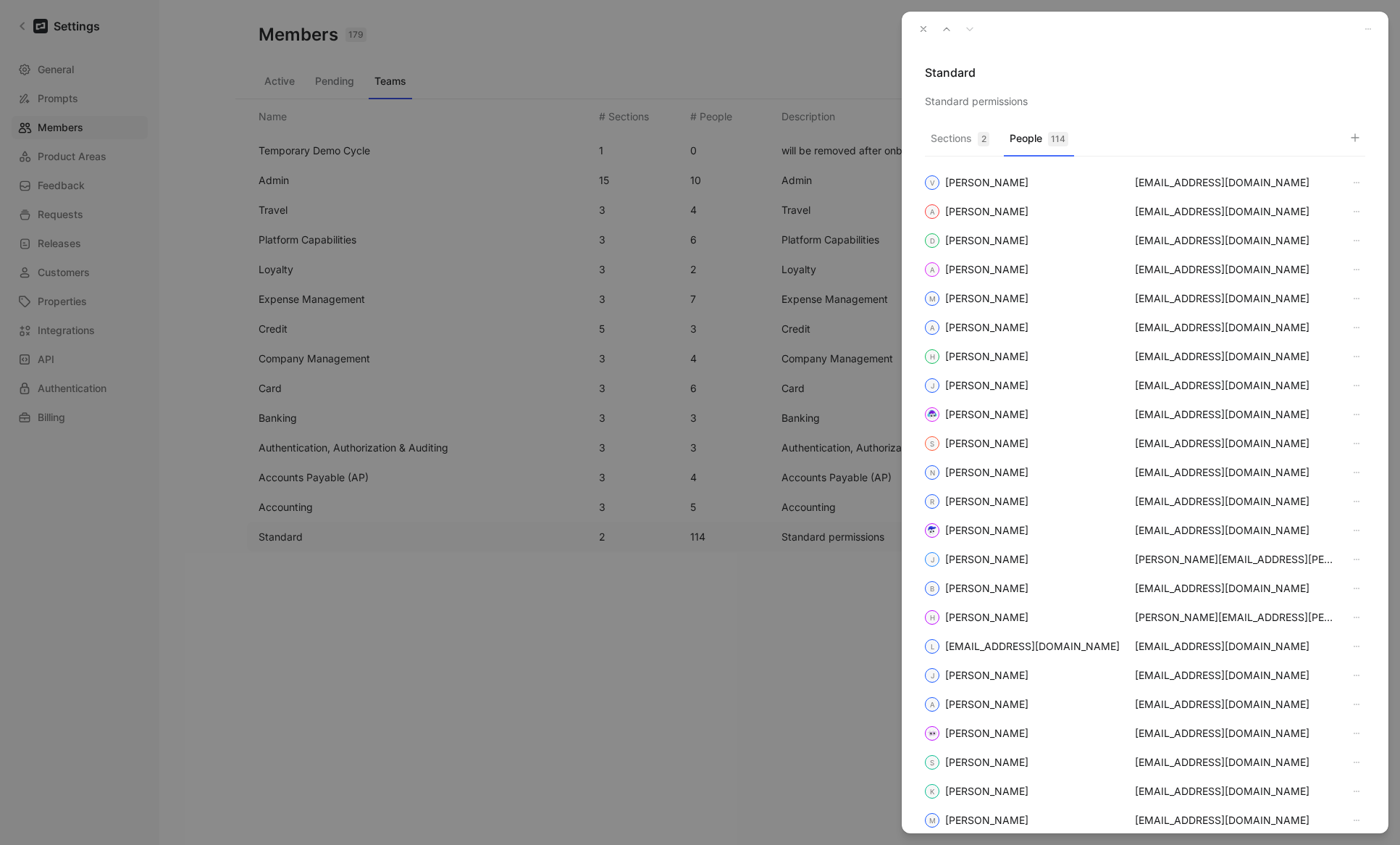
click at [864, 29] on icon "button" at bounding box center [923, 29] width 10 height 10
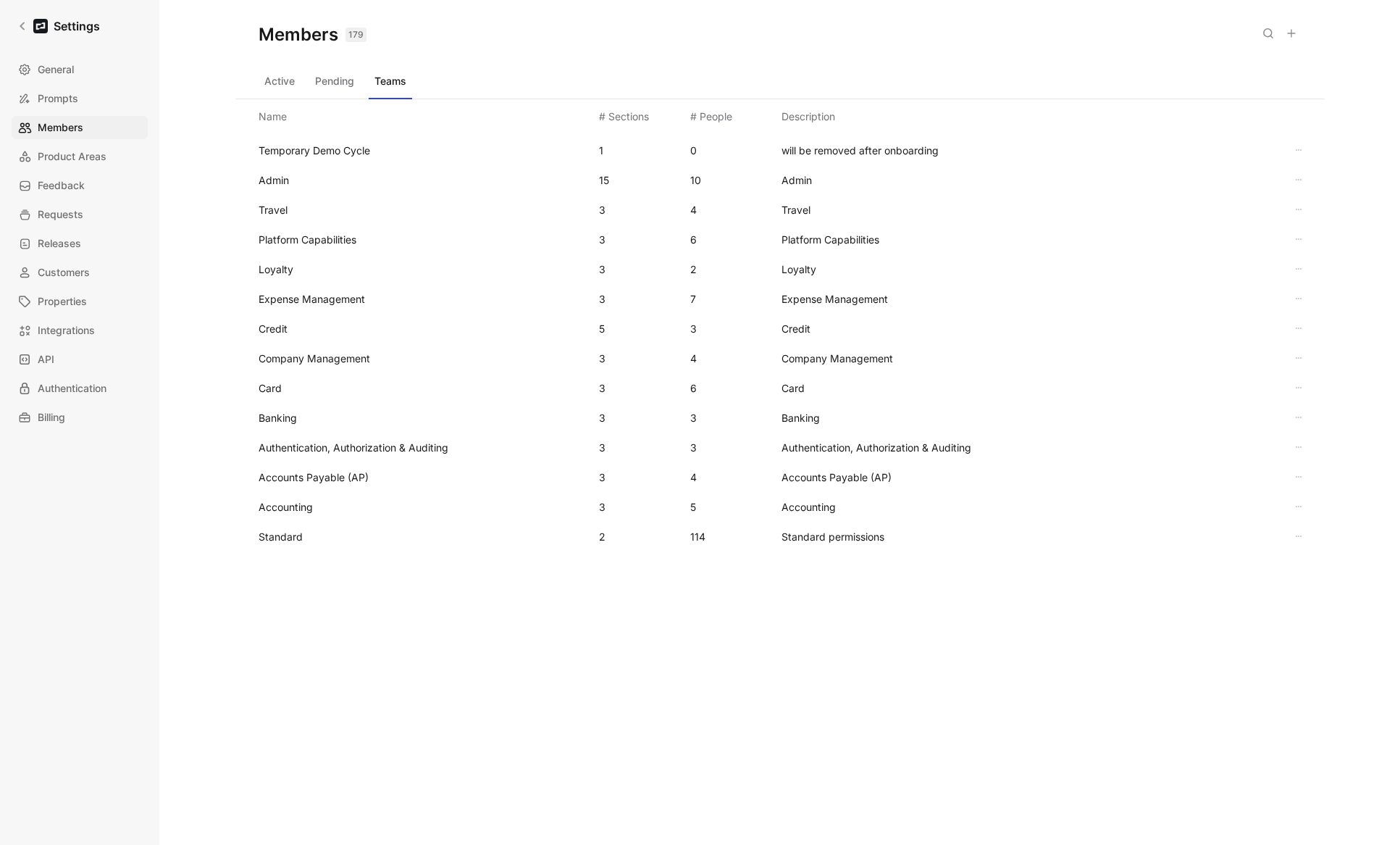
click at [457, 609] on div "Members 179 Saved Active Pending Teams Name # Sections # People Description Tem…" at bounding box center [780, 399] width 1089 height 798
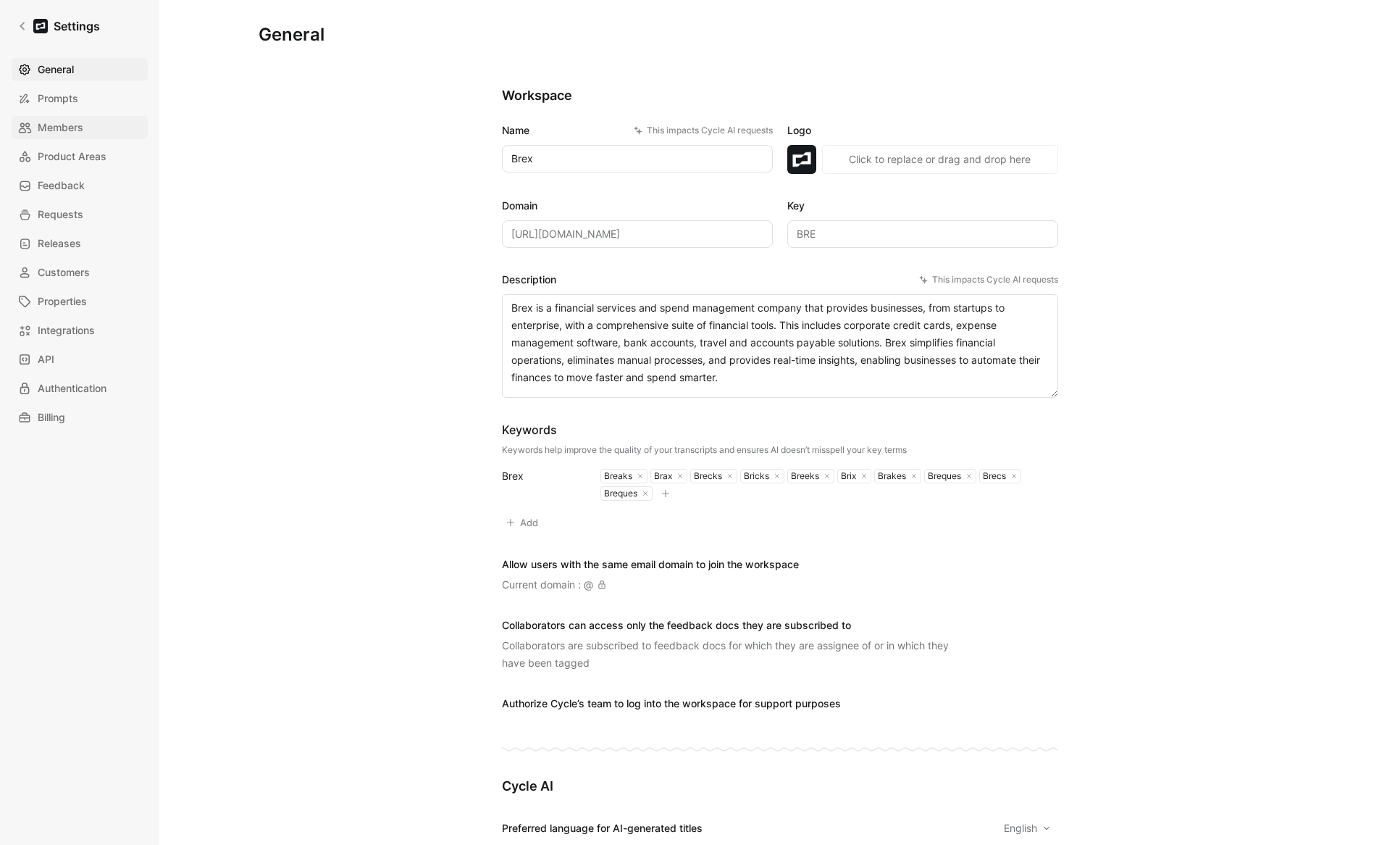
click at [58, 136] on link "Members" at bounding box center [80, 127] width 136 height 23
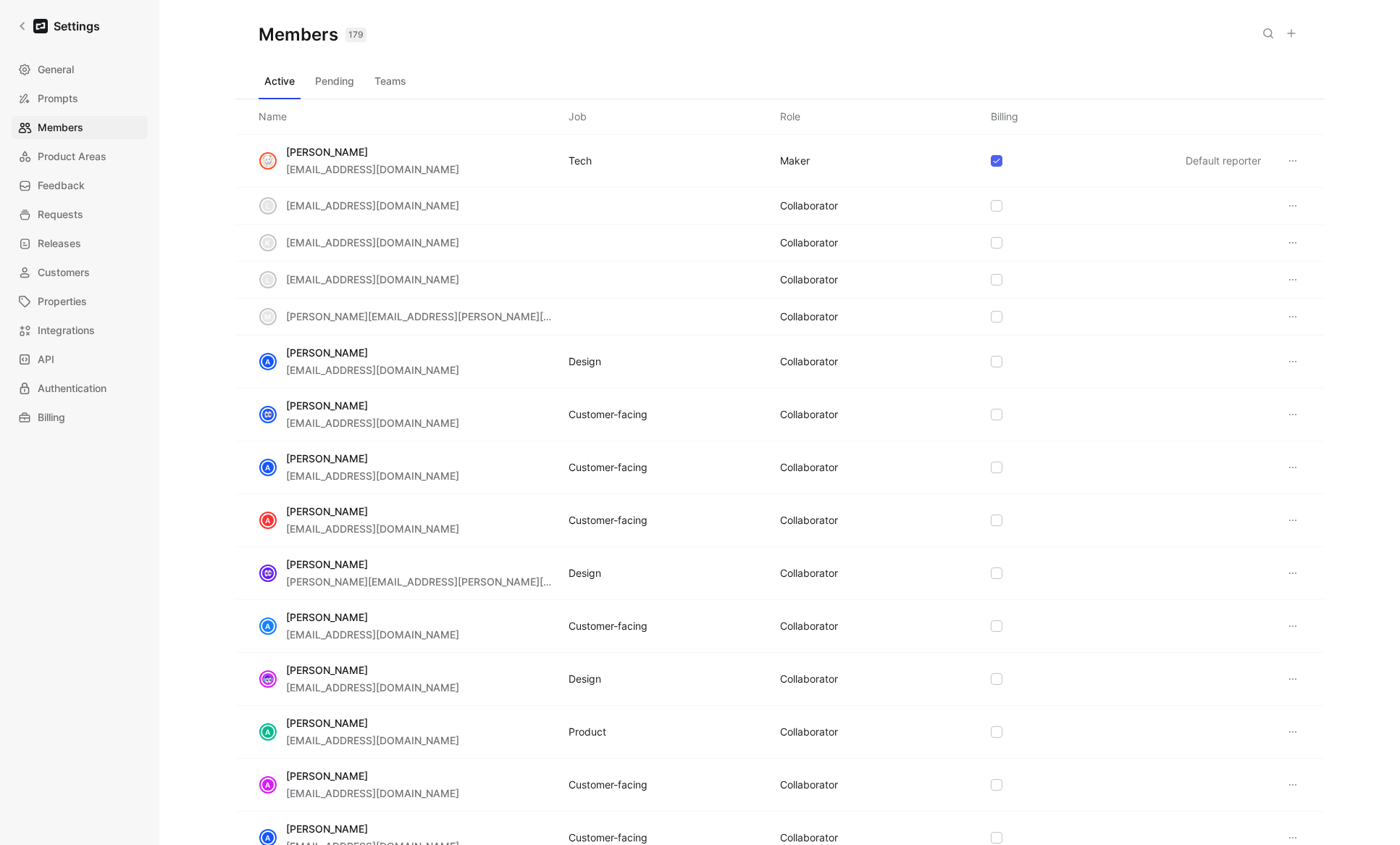
click at [340, 83] on button "Pending" at bounding box center [335, 81] width 51 height 23
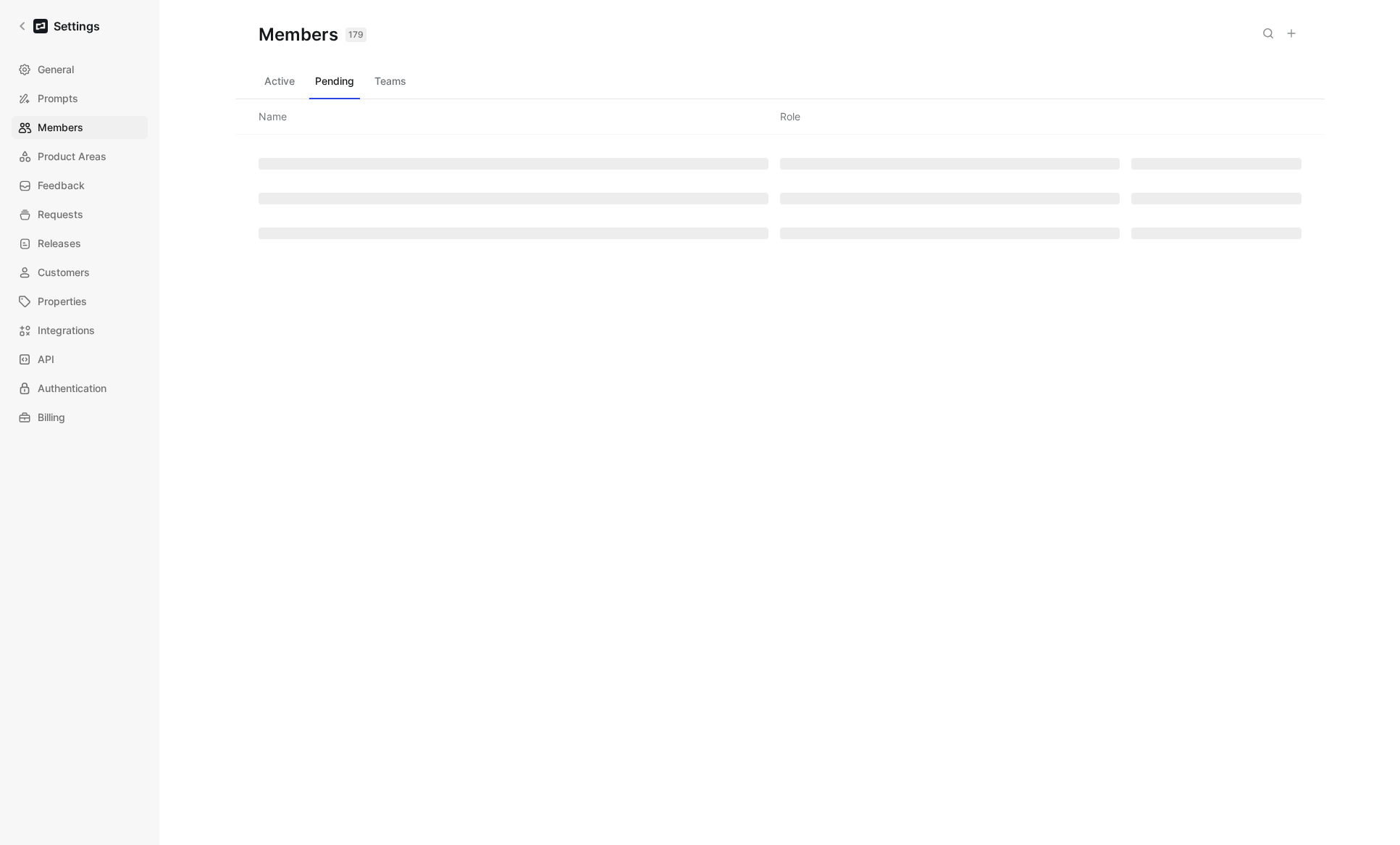
click at [389, 77] on button "Teams" at bounding box center [390, 81] width 44 height 23
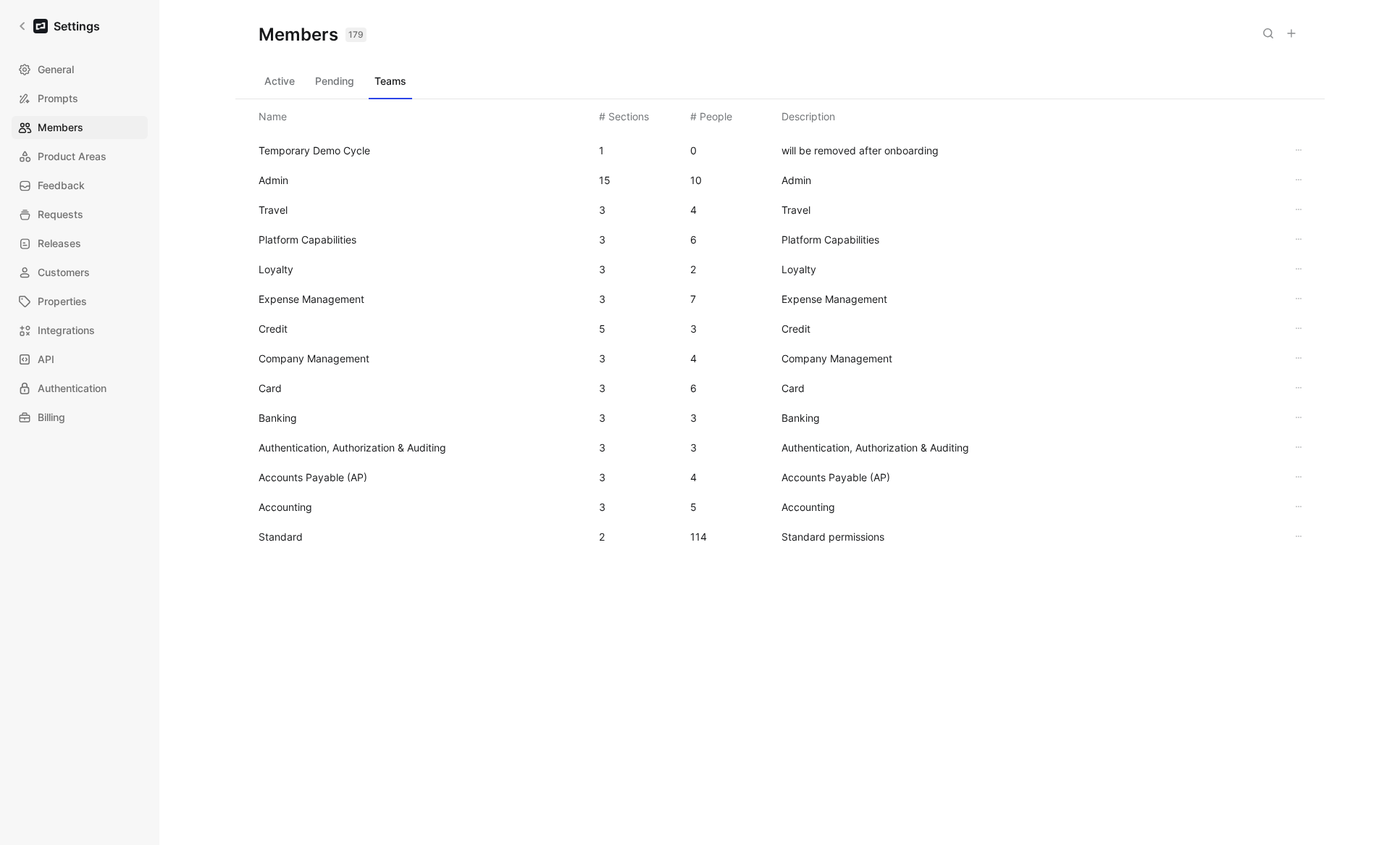
click at [259, 537] on span "Standard" at bounding box center [280, 536] width 44 height 13
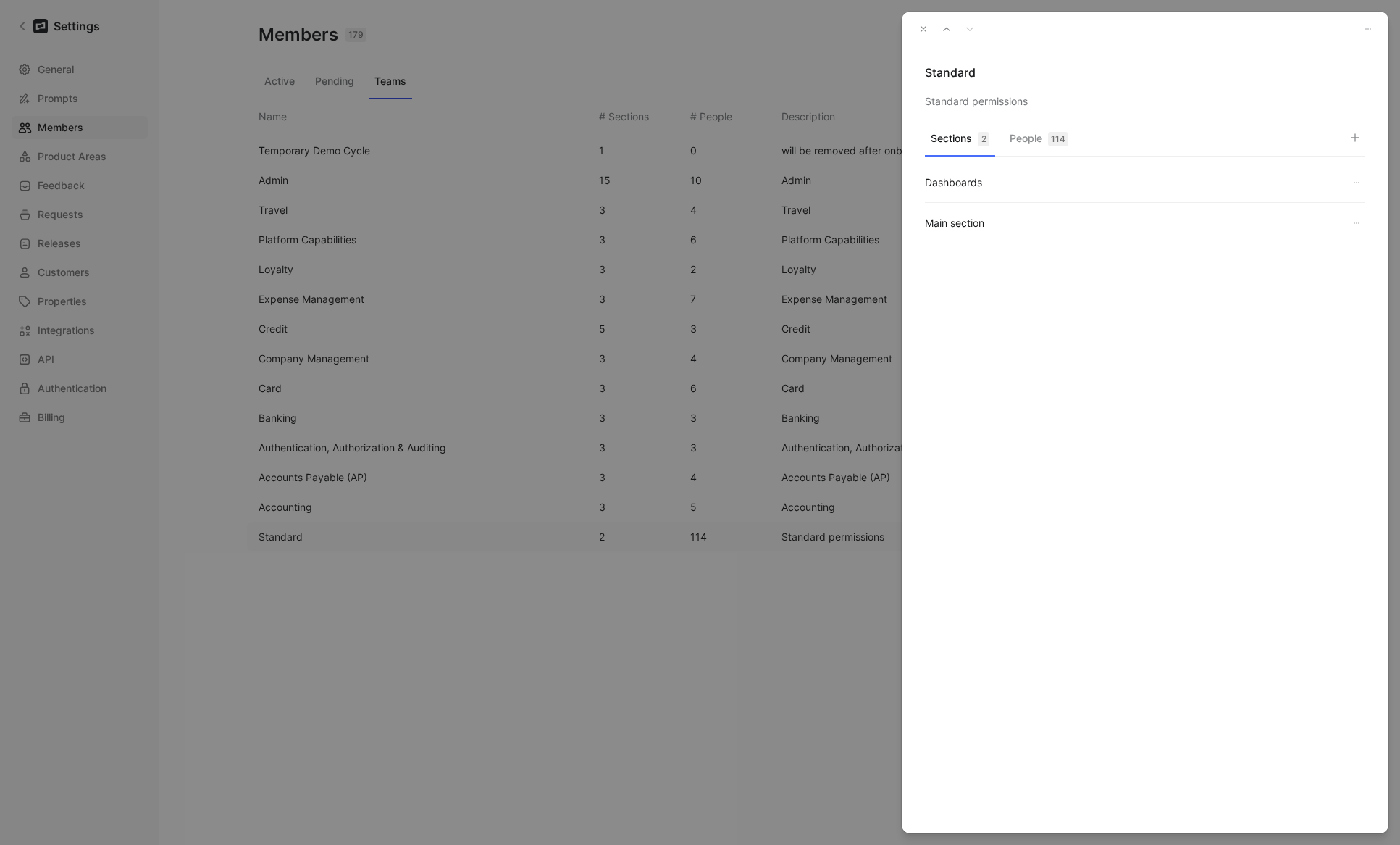
click at [1027, 143] on button "People 114" at bounding box center [1039, 142] width 70 height 29
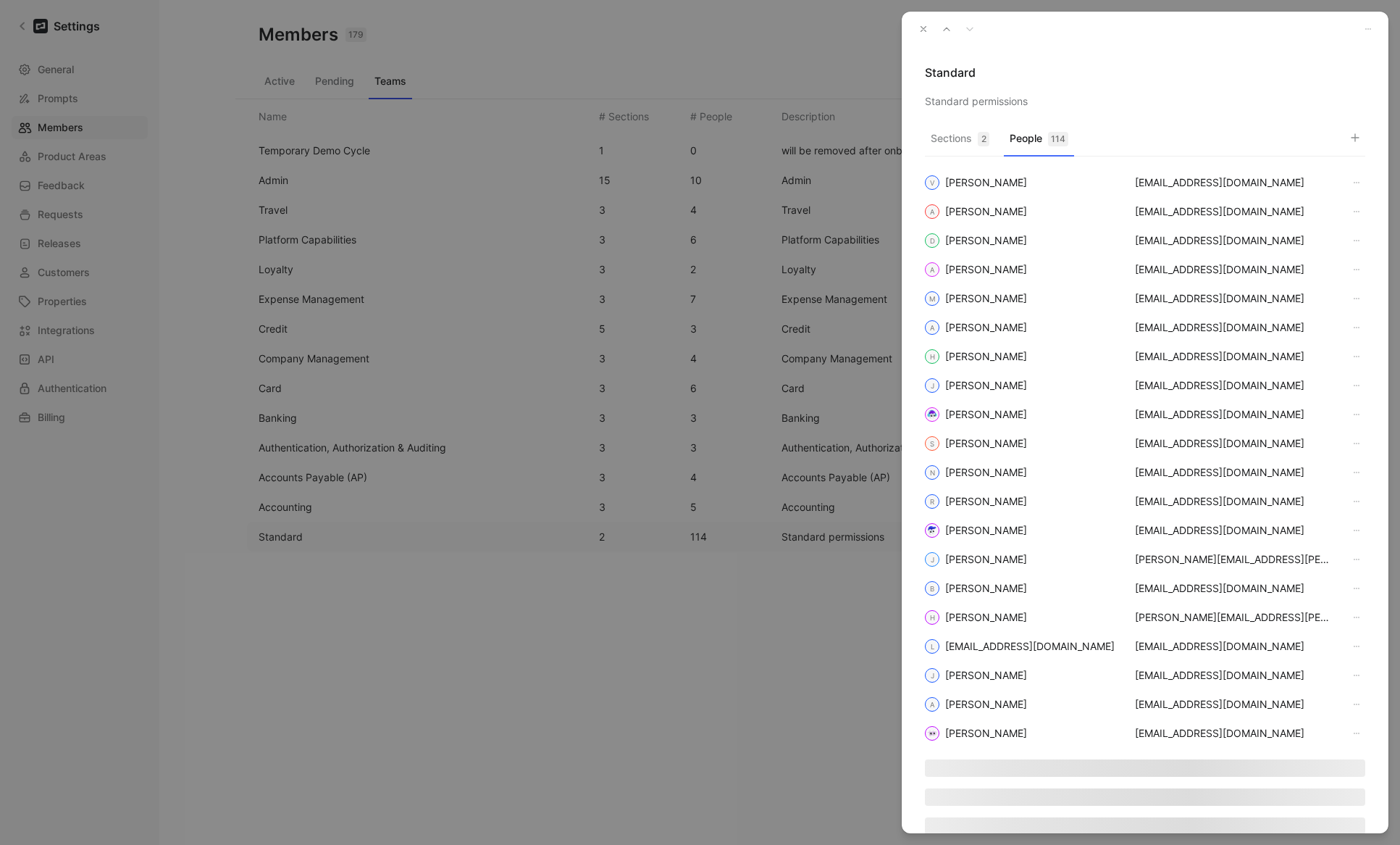
click at [1357, 140] on icon "button" at bounding box center [1355, 137] width 12 height 12
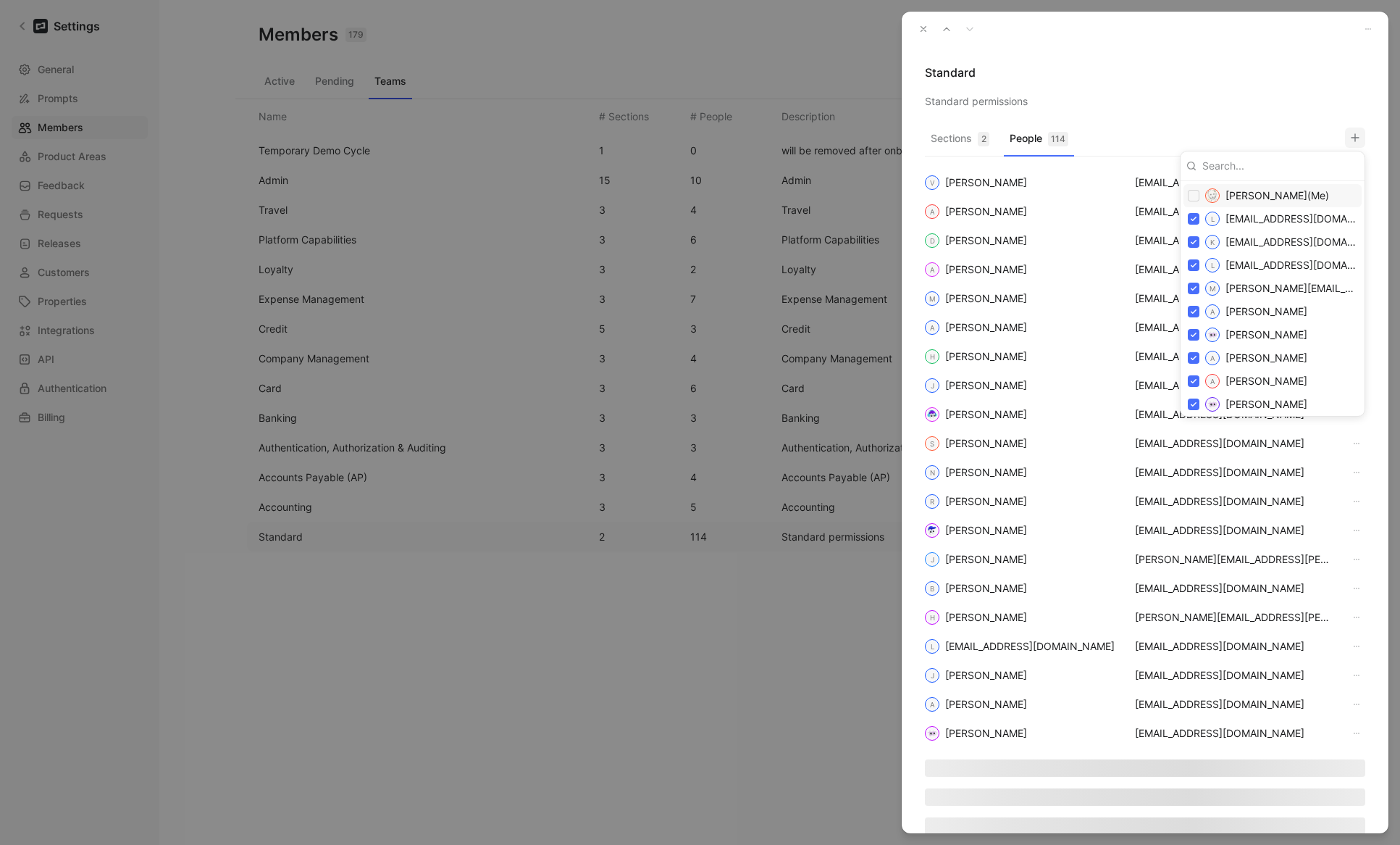
paste input "[EMAIL_ADDRESS][DOMAIN_NAME]"
type input "[EMAIL_ADDRESS][DOMAIN_NAME]"
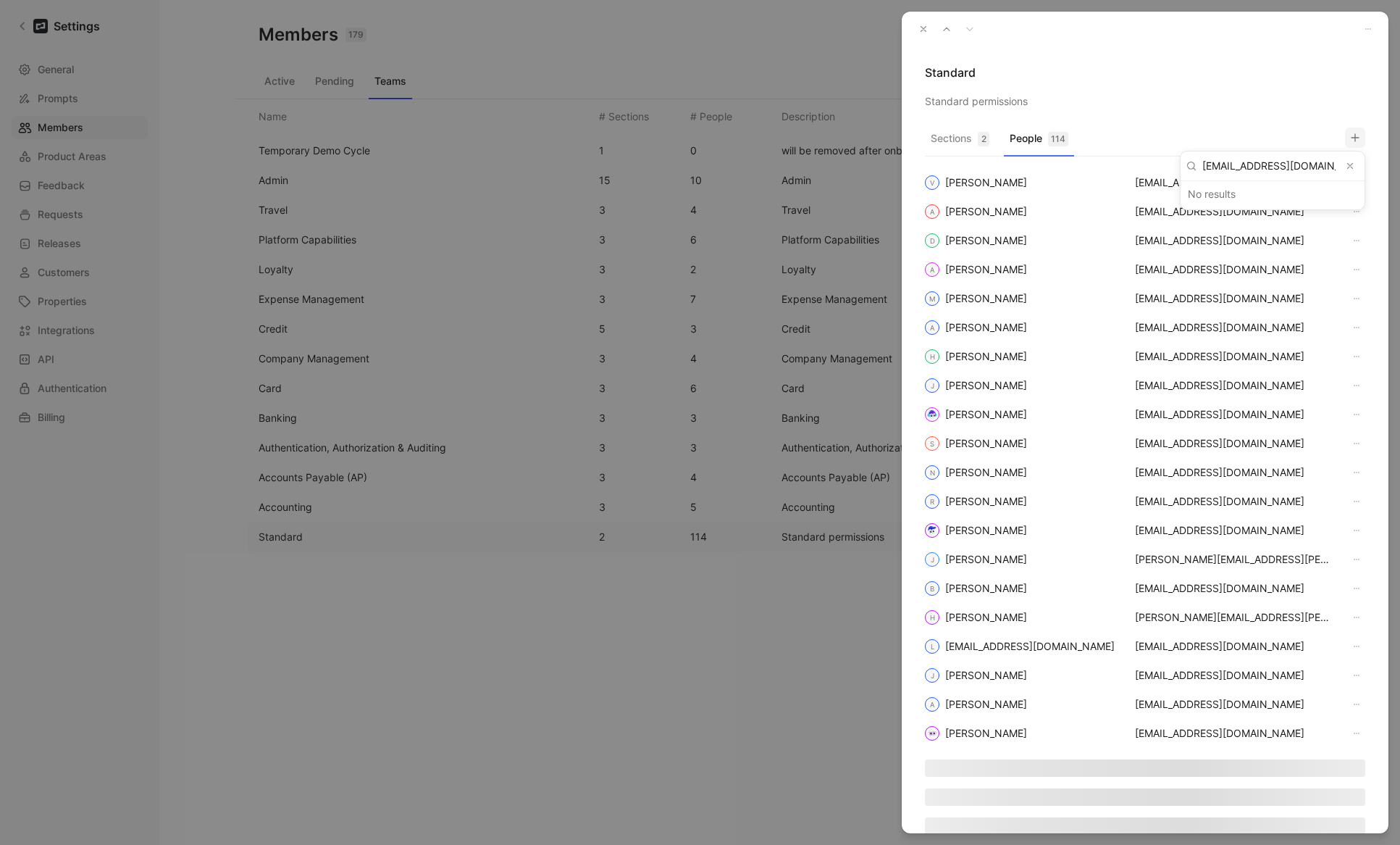
click at [1356, 165] on button "Clear input" at bounding box center [1350, 166] width 17 height 17
click at [1288, 175] on input at bounding box center [1277, 166] width 162 height 23
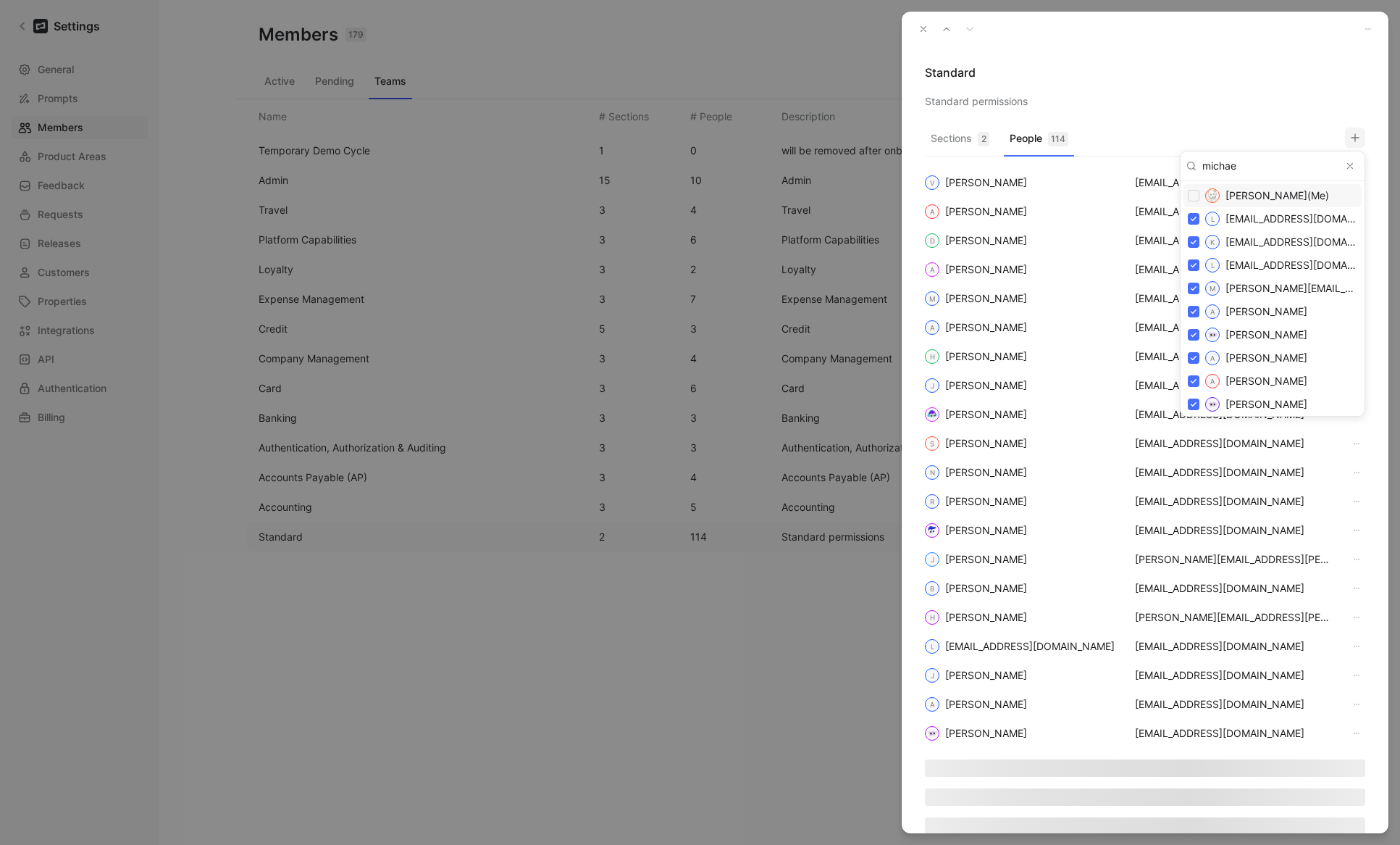
type input "michael"
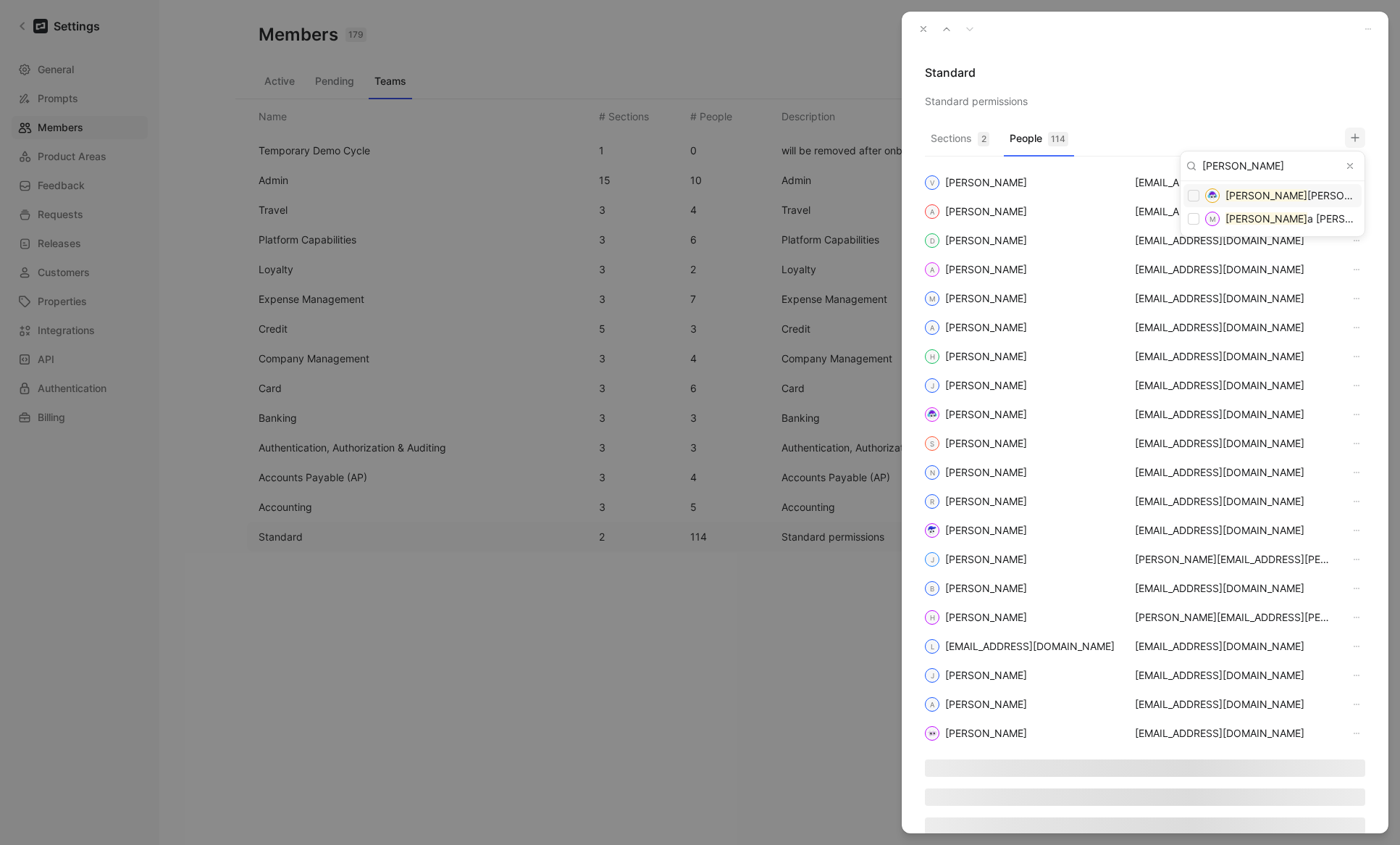
click at [1346, 164] on icon "Clear input" at bounding box center [1350, 166] width 10 height 10
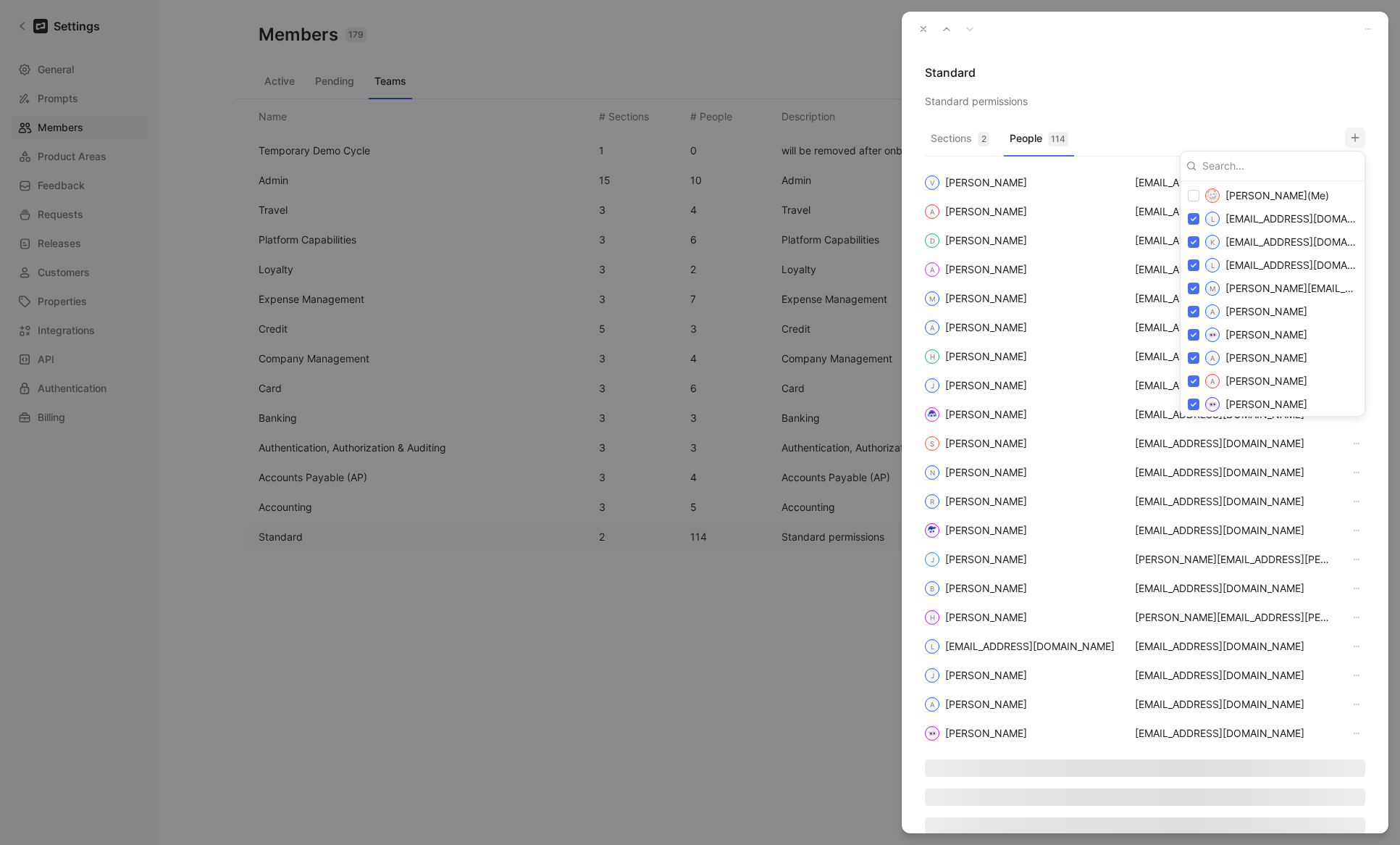
drag, startPoint x: 1160, startPoint y: 86, endPoint x: 943, endPoint y: 49, distance: 220.1
click at [1157, 85] on div at bounding box center [700, 422] width 1400 height 845
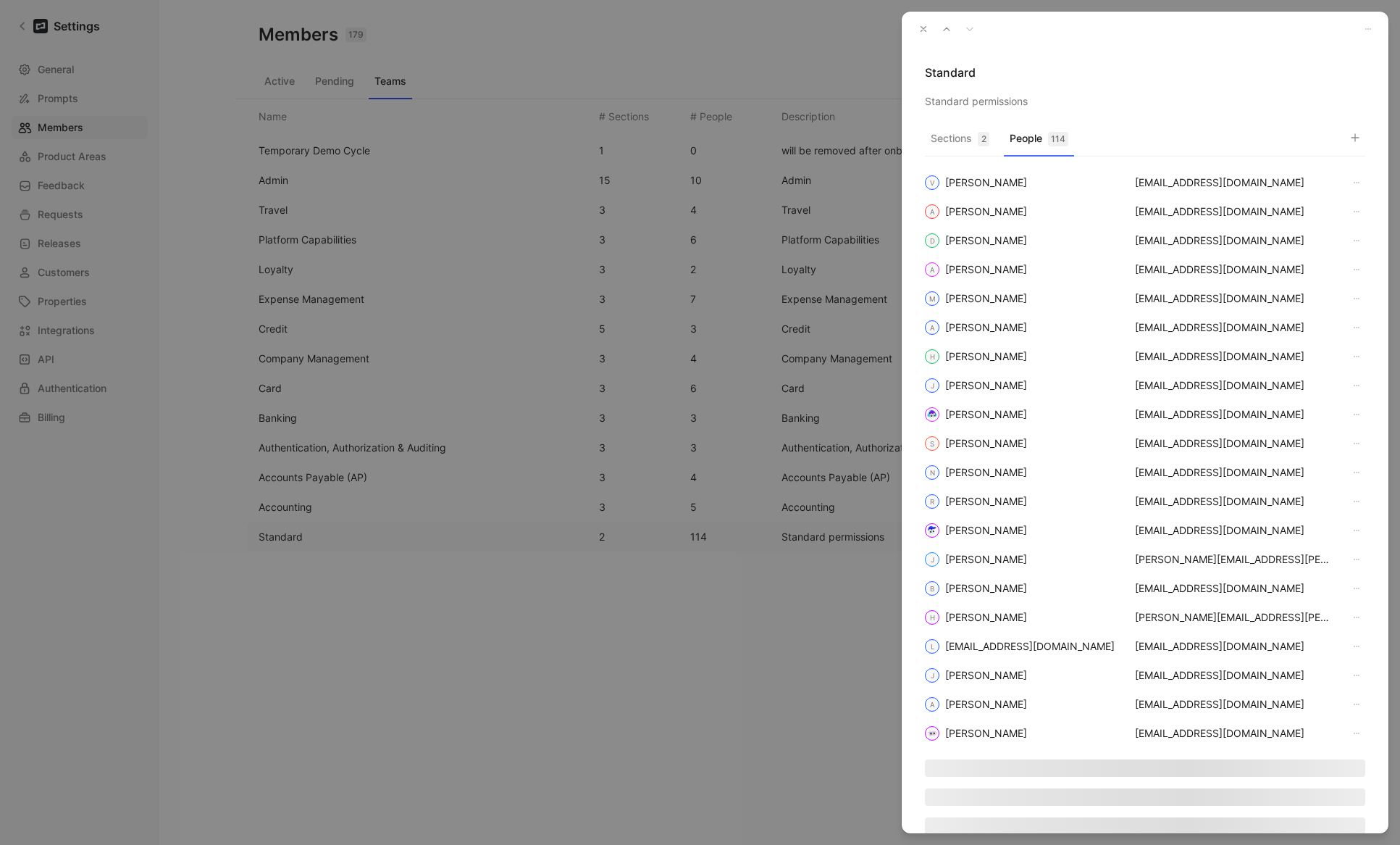
click at [919, 30] on icon "button" at bounding box center [923, 29] width 10 height 10
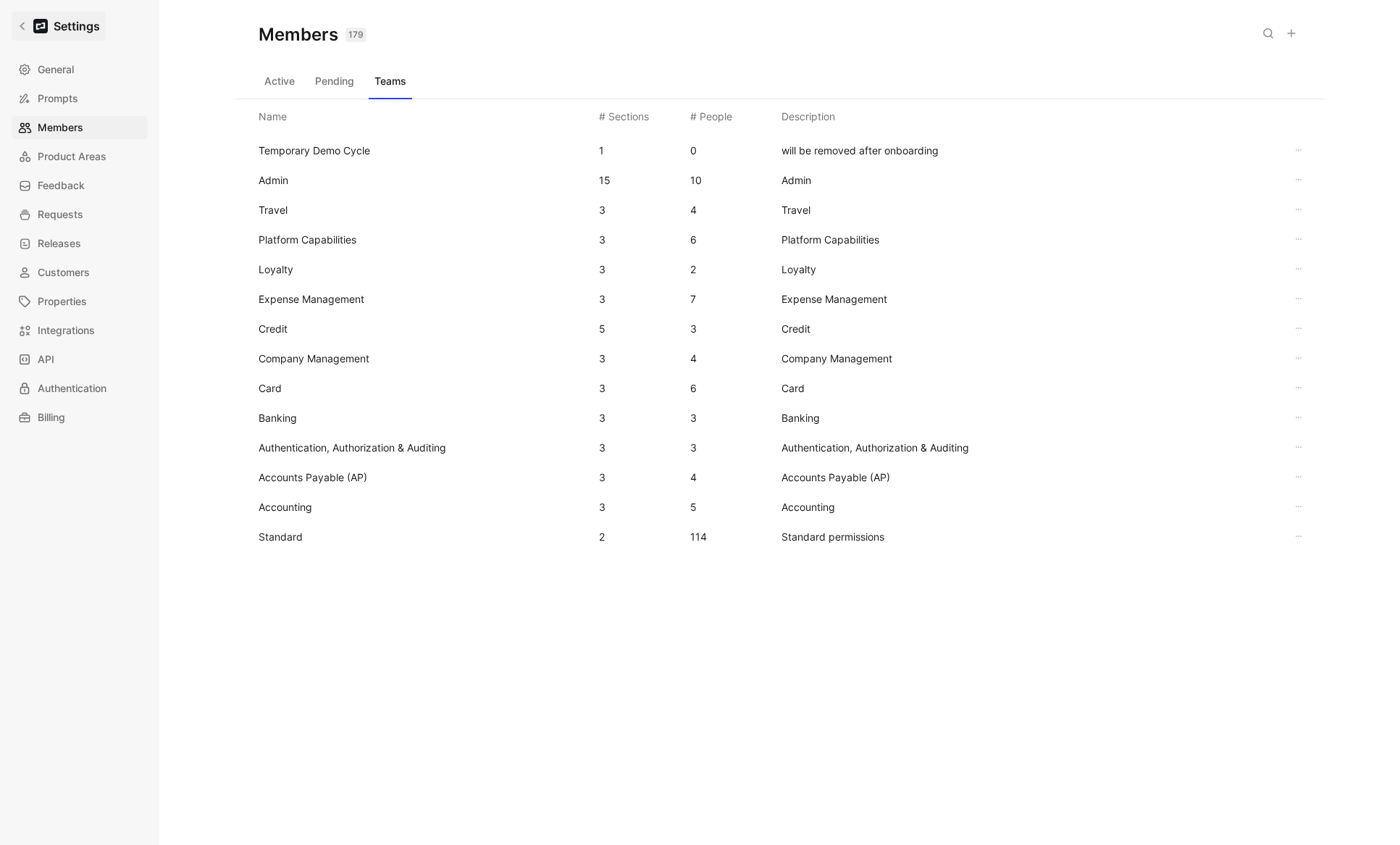
click at [21, 21] on icon at bounding box center [21, 25] width 10 height 10
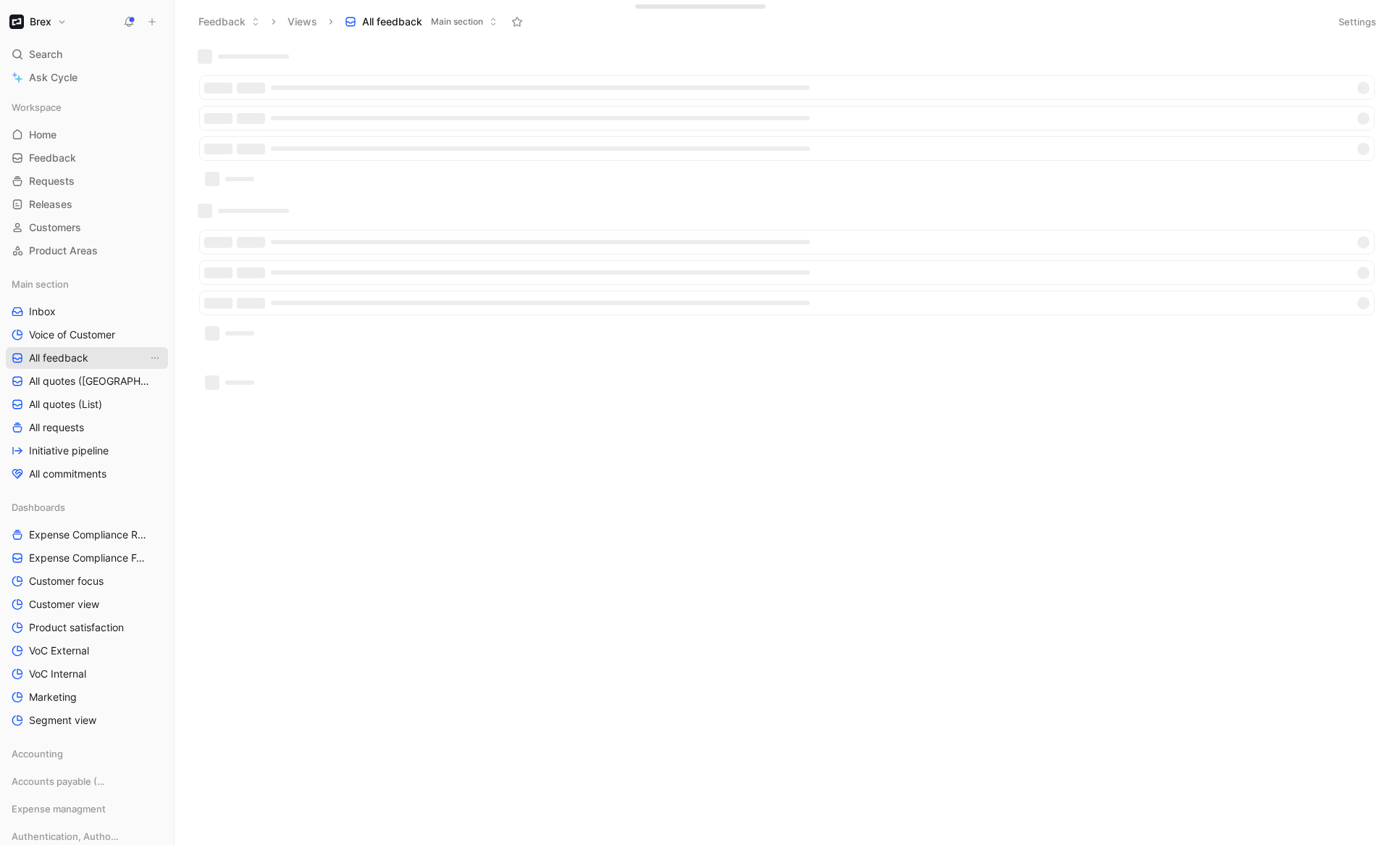
click at [52, 364] on span "All feedback" at bounding box center [58, 358] width 59 height 14
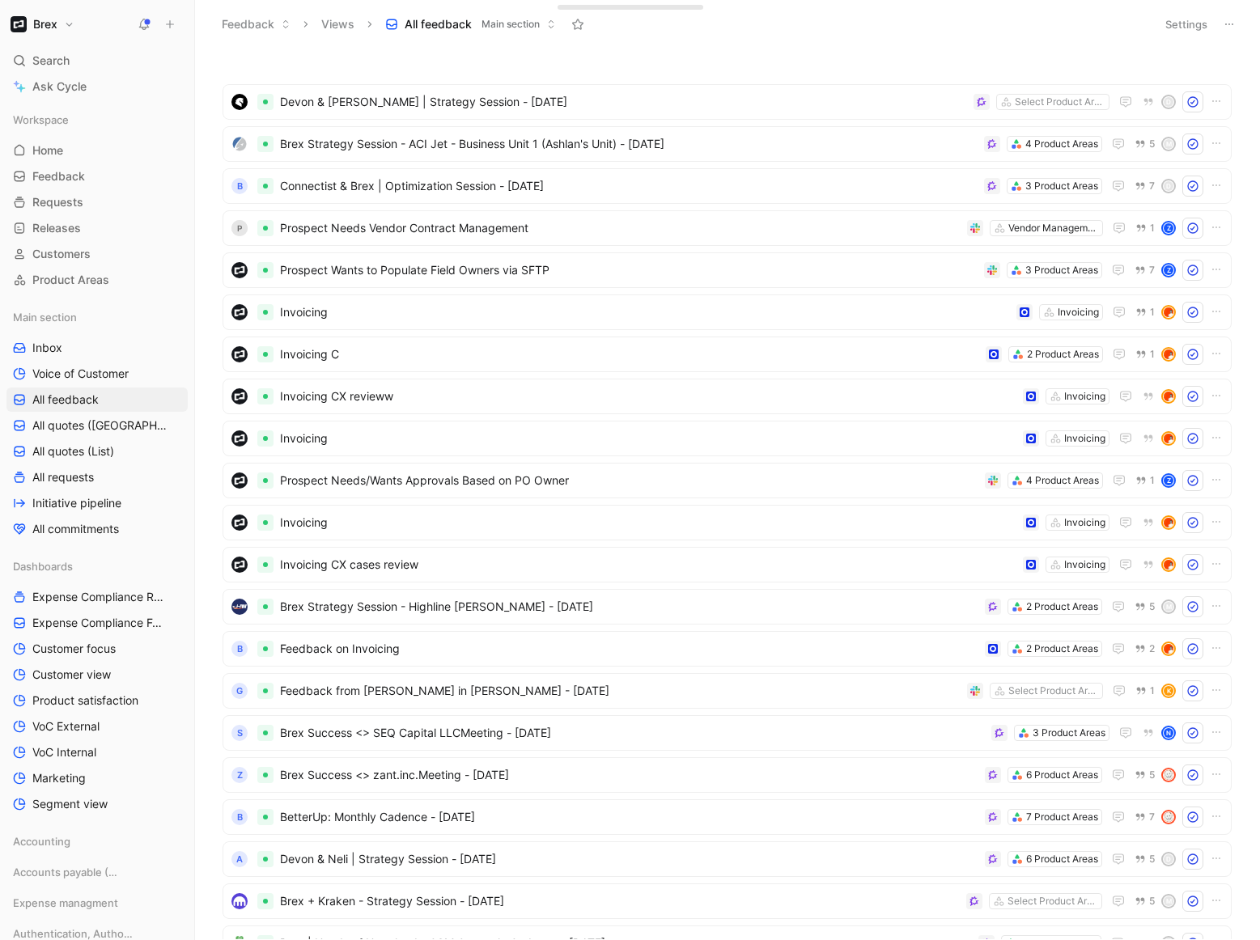
click at [66, 23] on button "Brex" at bounding box center [42, 24] width 72 height 23
click at [70, 174] on div "Workspace settings G then S" at bounding box center [110, 167] width 199 height 26
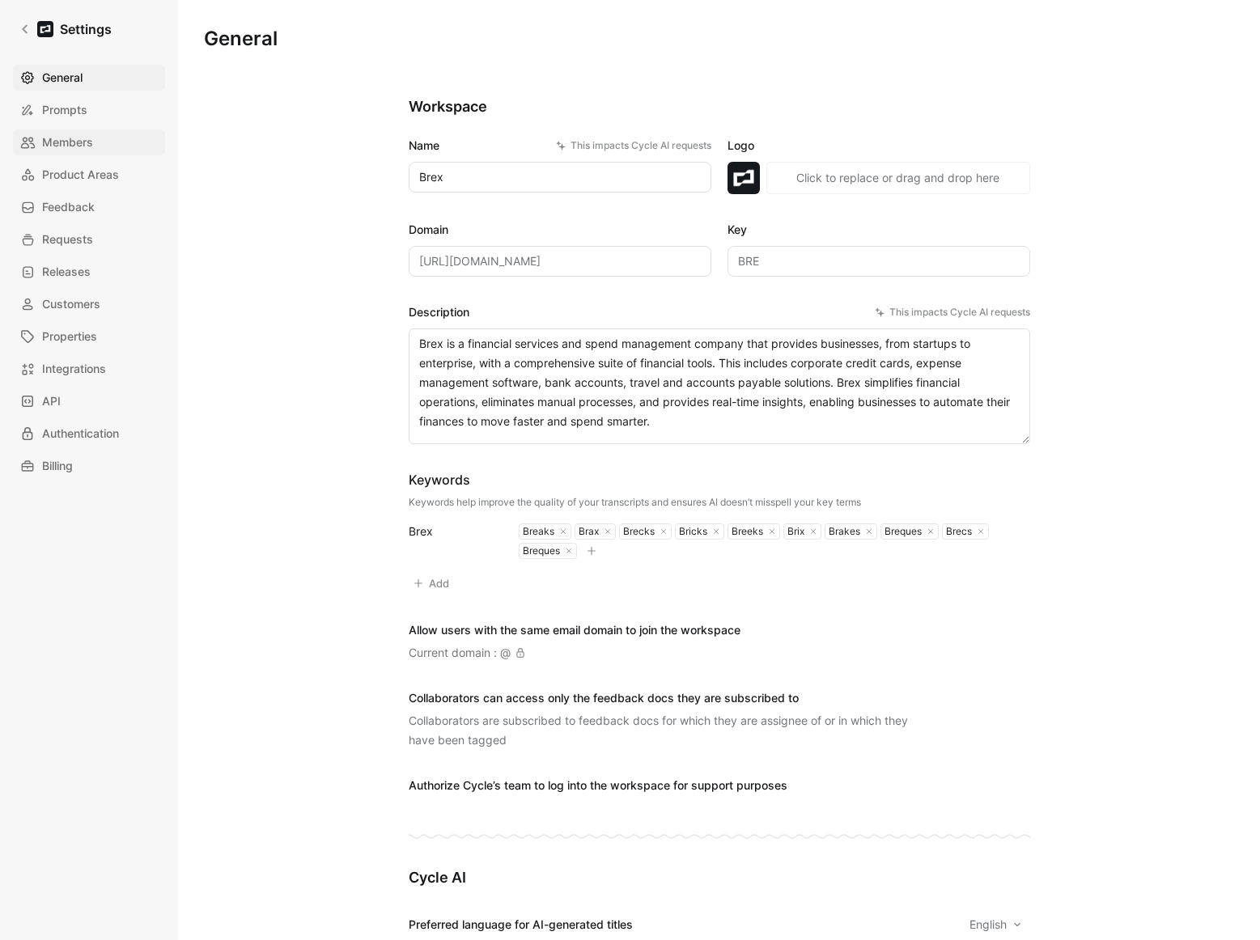
click at [73, 139] on span "Members" at bounding box center [67, 142] width 51 height 19
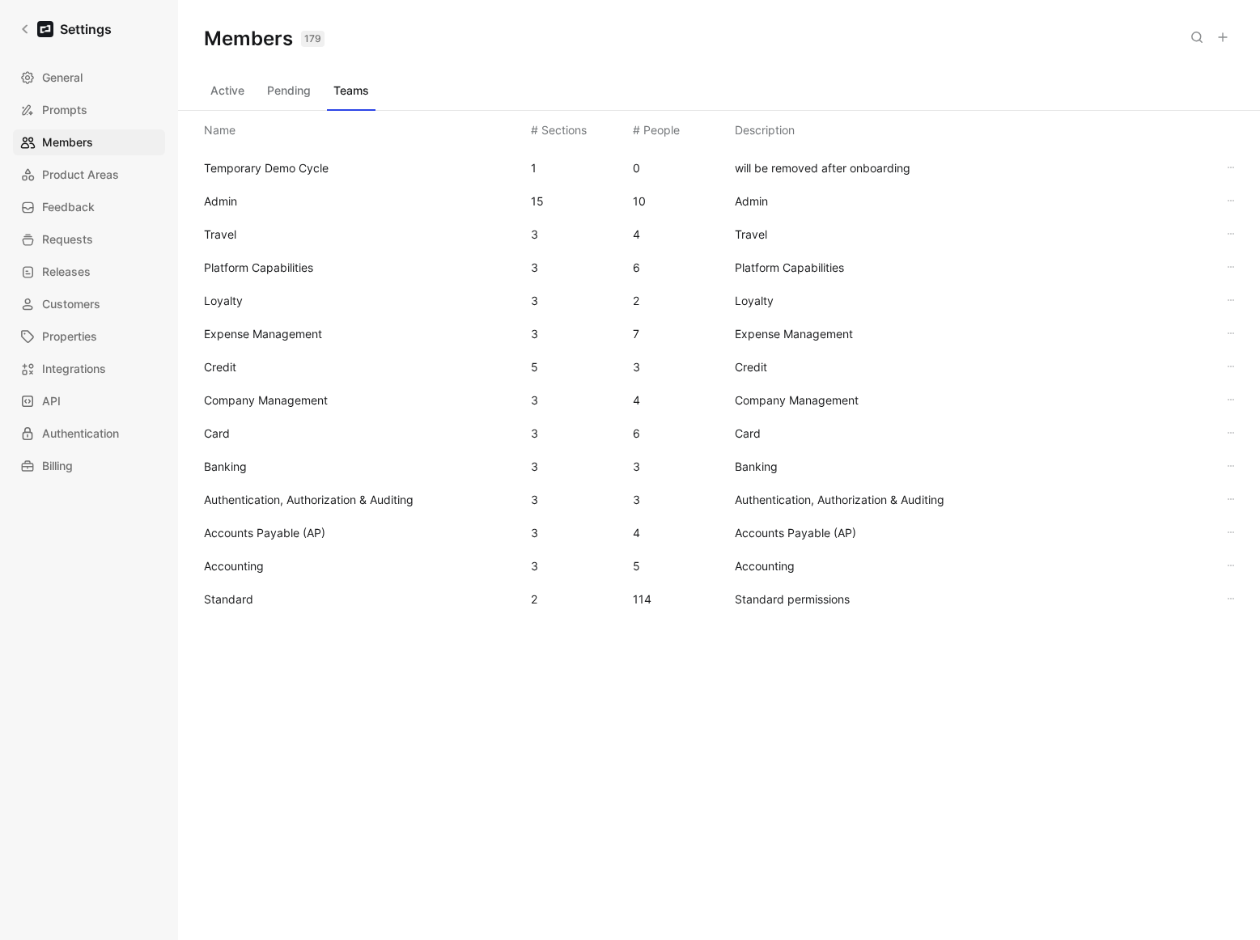
click at [235, 594] on span "Standard" at bounding box center [228, 599] width 49 height 14
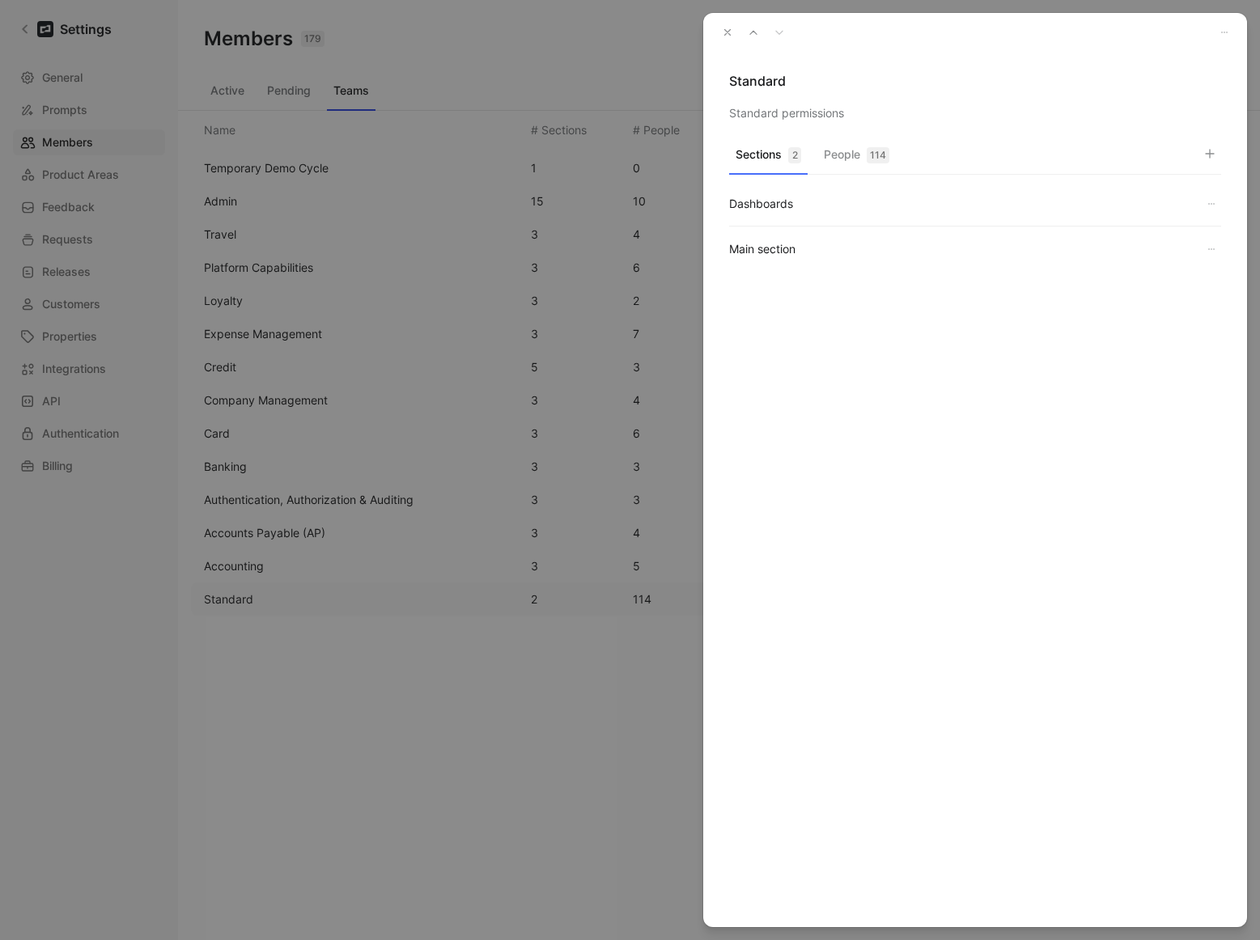
click at [884, 168] on button "People 114" at bounding box center [856, 159] width 78 height 32
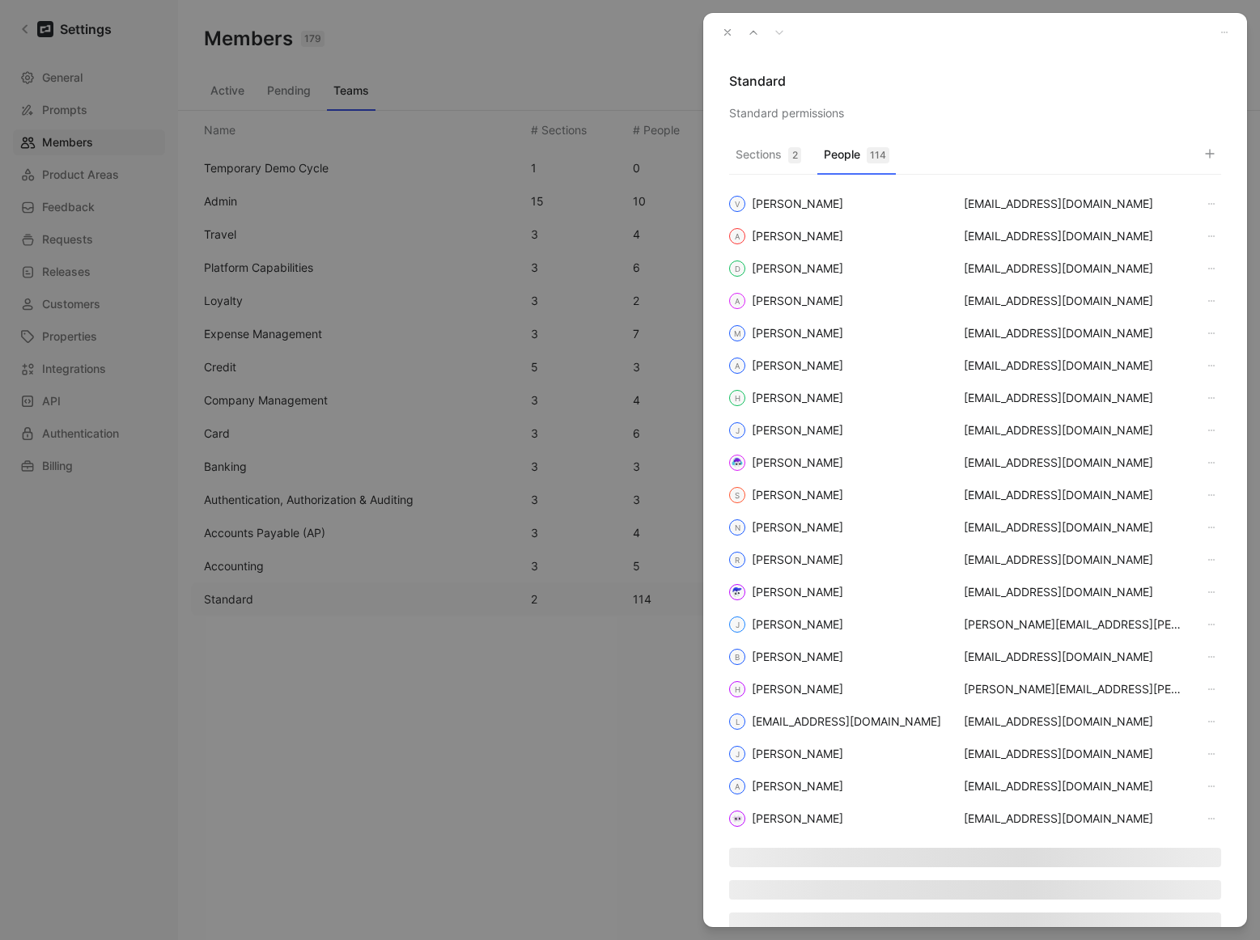
click at [1201, 150] on button "button" at bounding box center [1209, 153] width 23 height 23
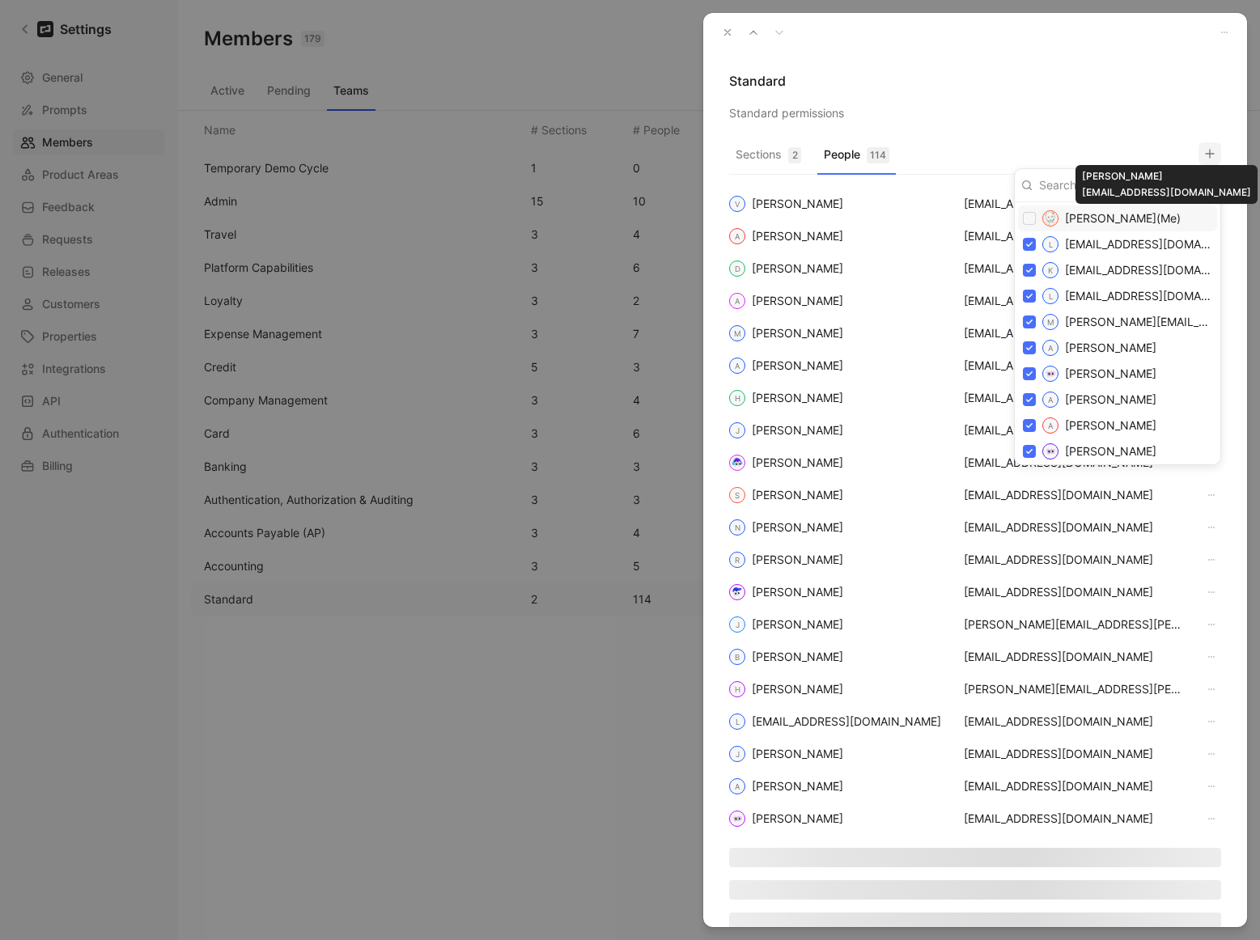
paste input "Baseline will defend and indemnify Client for any claim or loss arising from Pr…"
type input "Baseline will defend and indemnify Client for any claim or loss arising from Pr…"
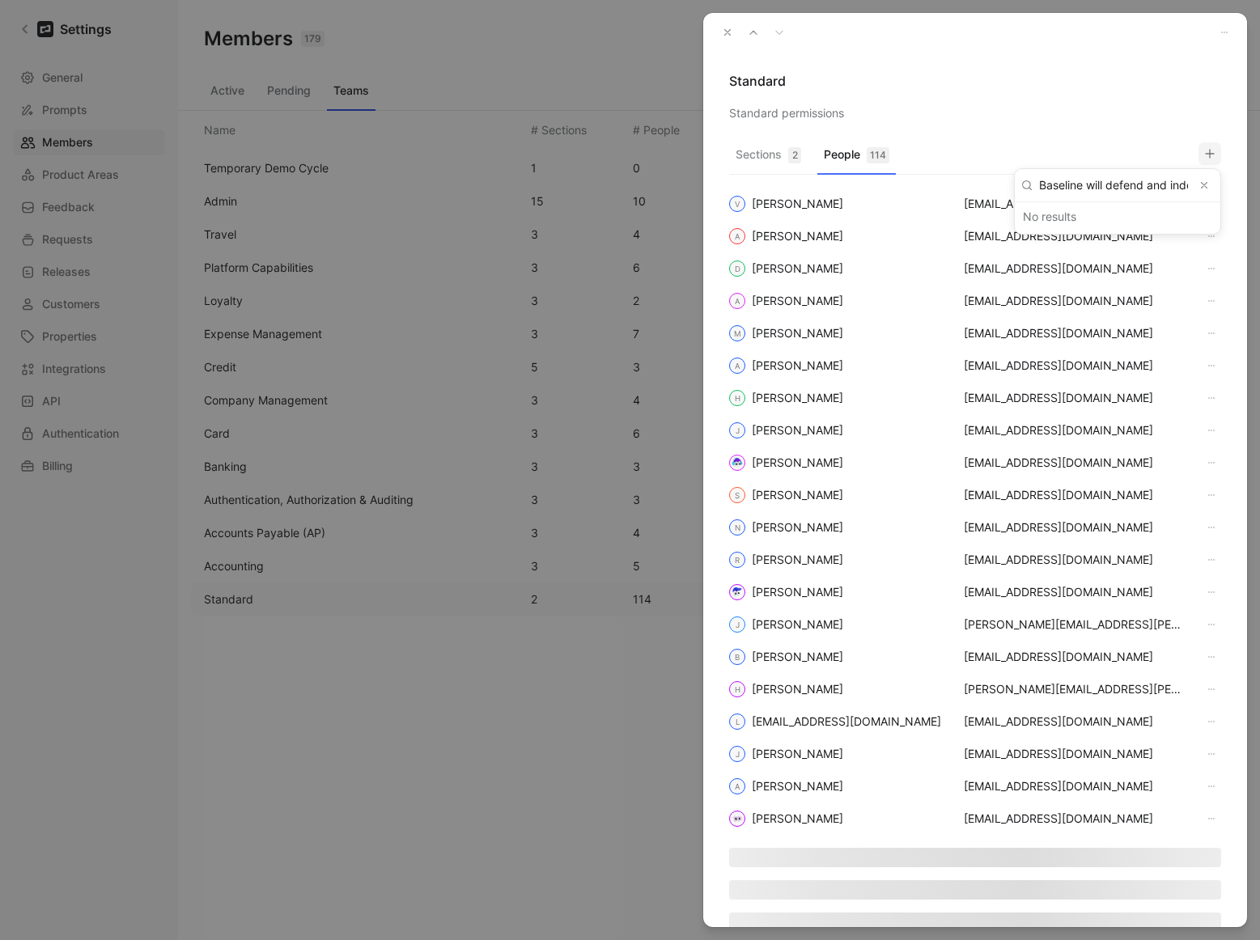
click at [1125, 181] on input "Baseline will defend and indemnify Client for any claim or loss arising from Pr…" at bounding box center [1114, 185] width 162 height 26
click at [1208, 184] on button "Clear input" at bounding box center [1203, 185] width 19 height 19
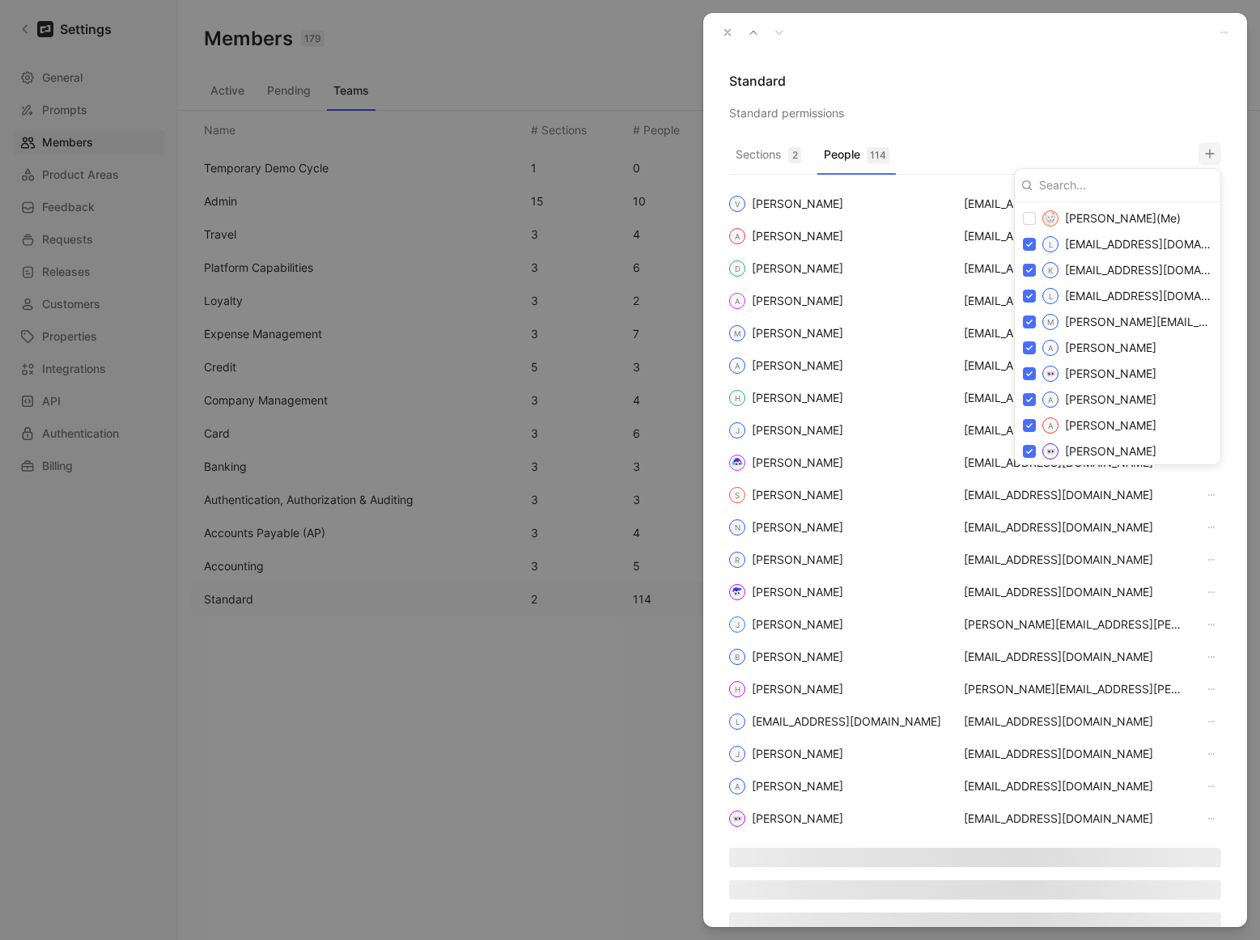
click at [1164, 188] on input at bounding box center [1123, 185] width 181 height 26
type input "mich"
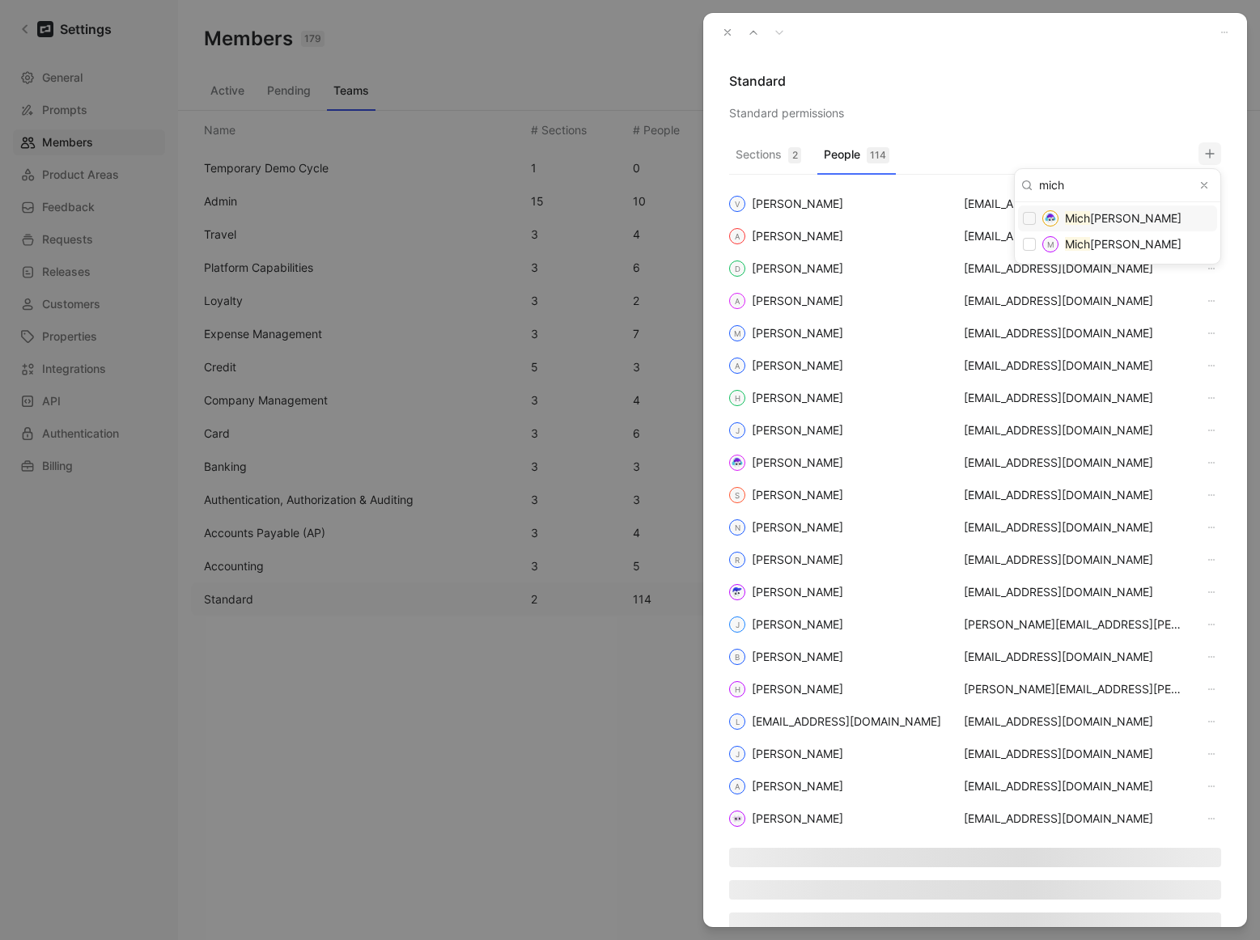
click at [1202, 183] on use "Clear input" at bounding box center [1205, 186] width 6 height 6
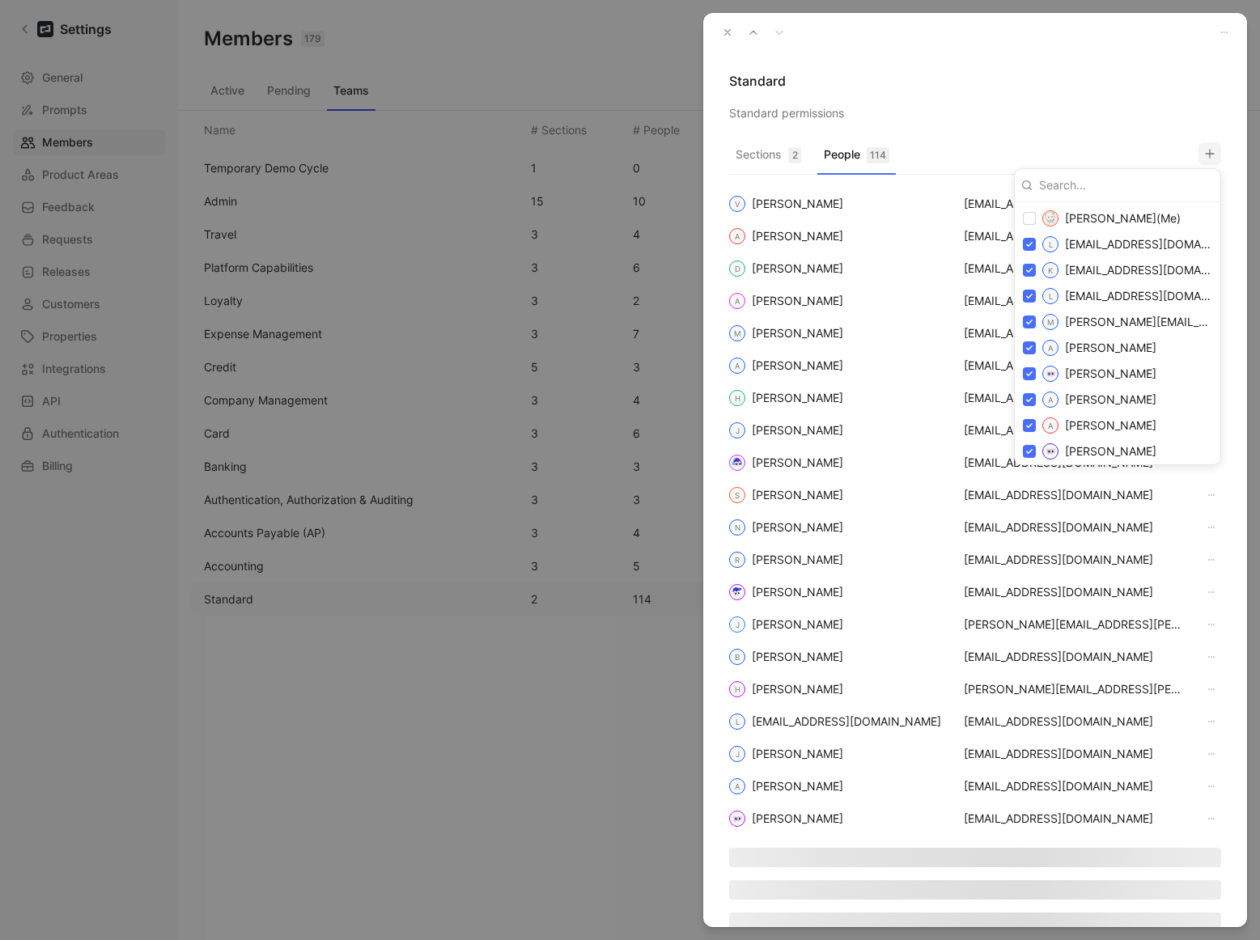
click at [1122, 184] on input at bounding box center [1123, 185] width 181 height 26
paste input "[EMAIL_ADDRESS][DOMAIN_NAME]"
type input "[EMAIL_ADDRESS][DOMAIN_NAME]"
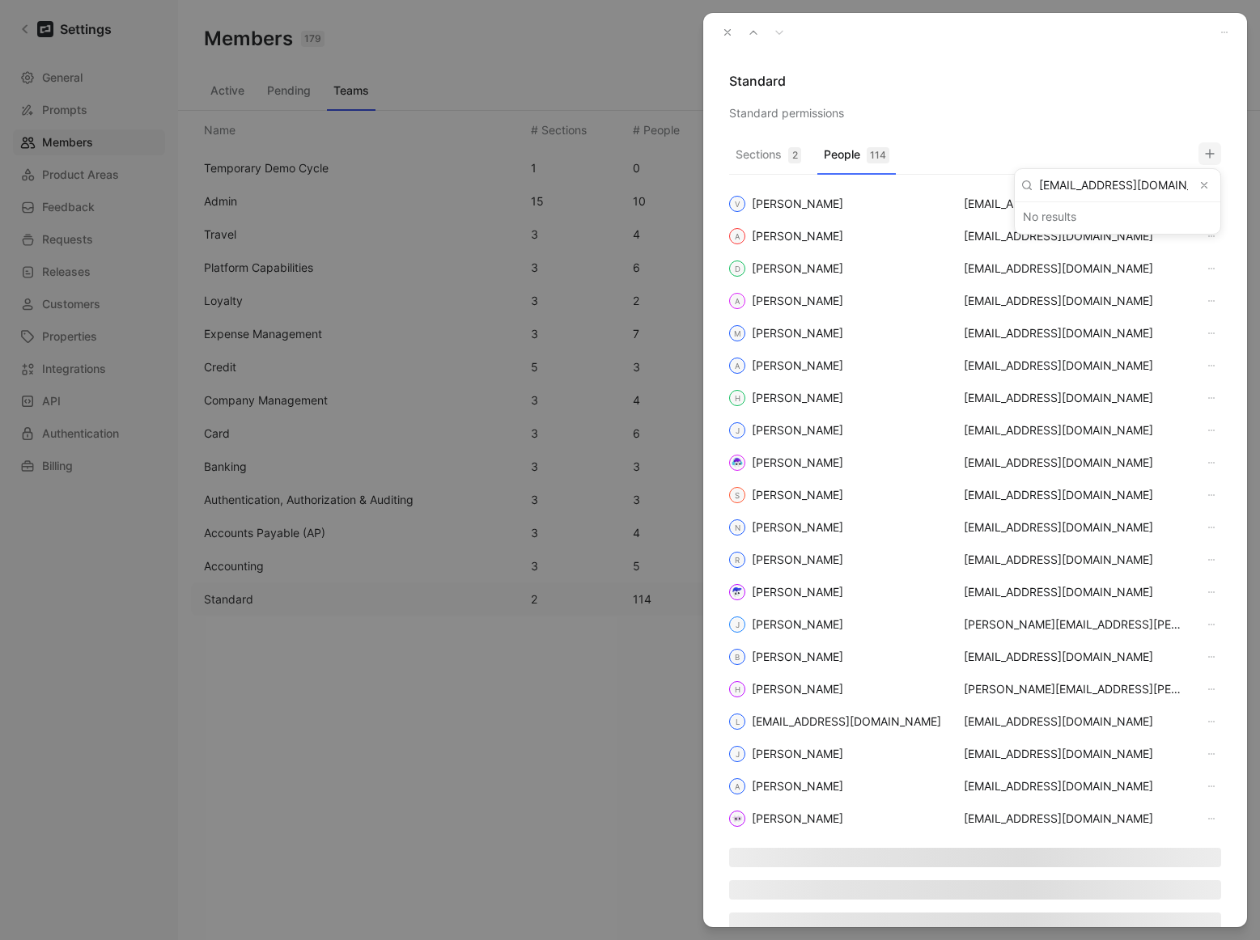
click at [1089, 139] on div at bounding box center [630, 470] width 1260 height 940
click at [723, 23] on button "button" at bounding box center [727, 32] width 23 height 23
